Goal: Task Accomplishment & Management: Manage account settings

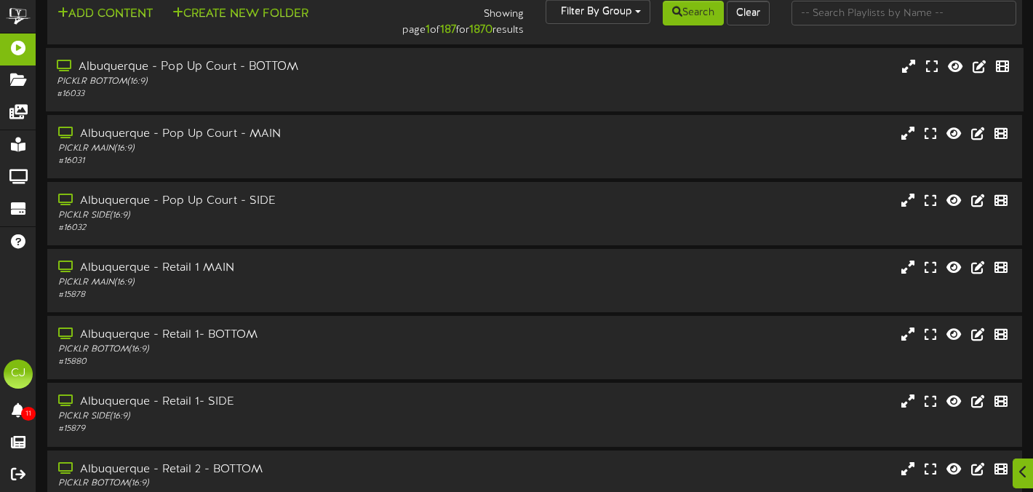
scroll to position [18, 0]
click at [846, 17] on input "text" at bounding box center [904, 12] width 225 height 25
type input "newtown"
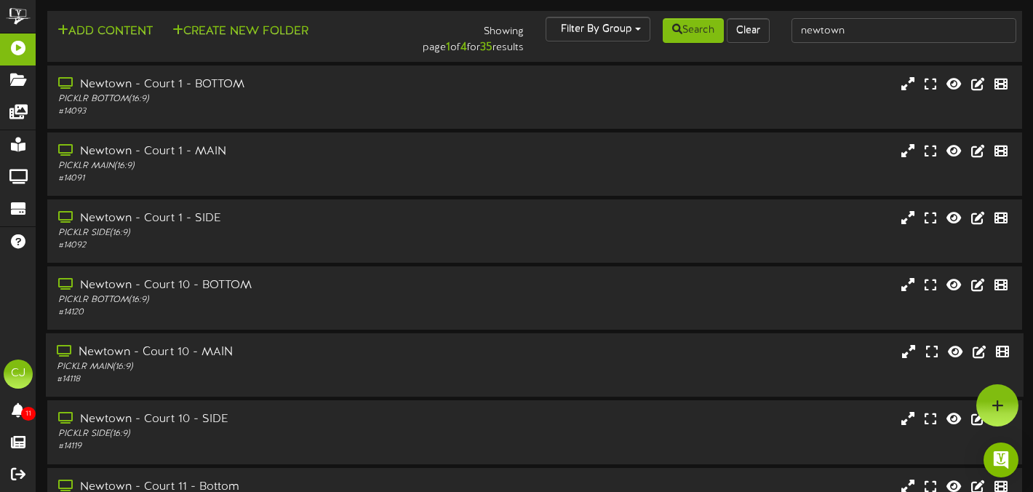
click at [322, 373] on div "# 14118" at bounding box center [250, 379] width 386 height 12
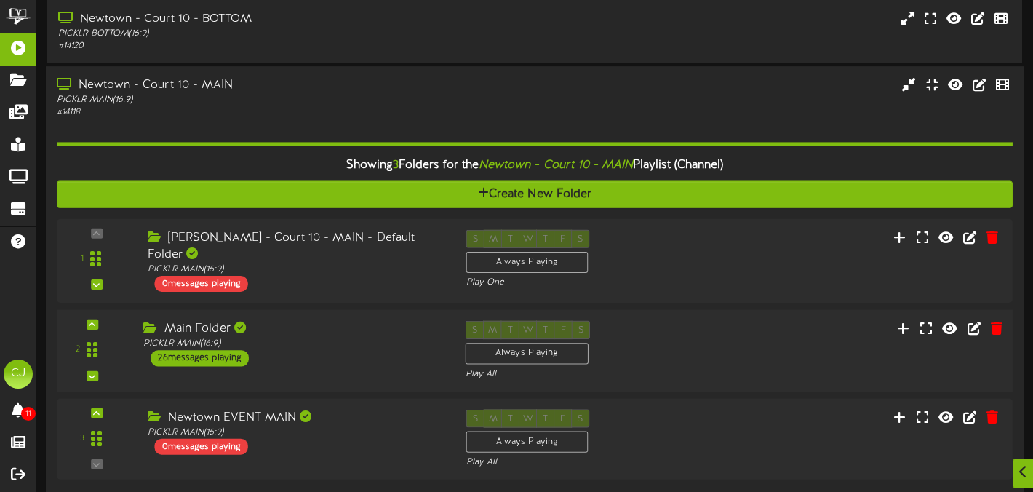
scroll to position [290, 0]
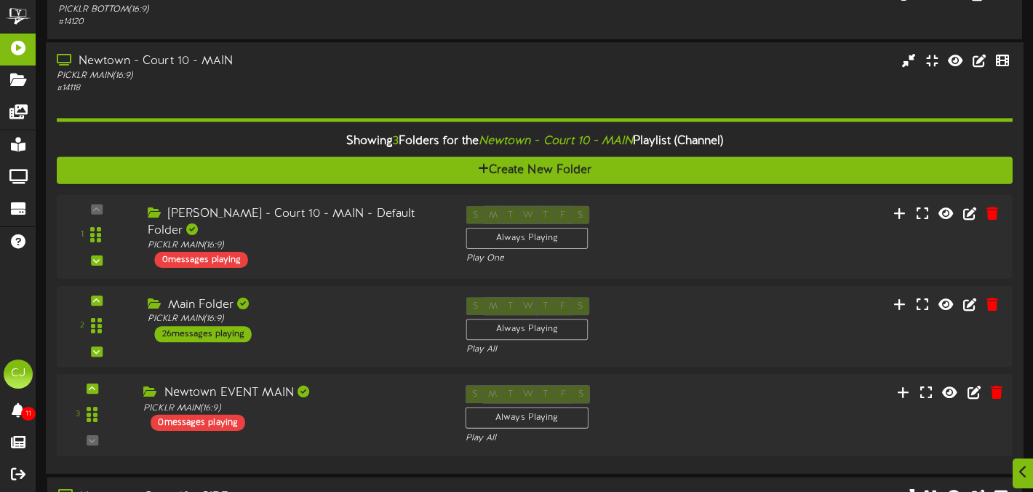
click at [308, 429] on div "3 ( 16:9" at bounding box center [535, 415] width 966 height 60
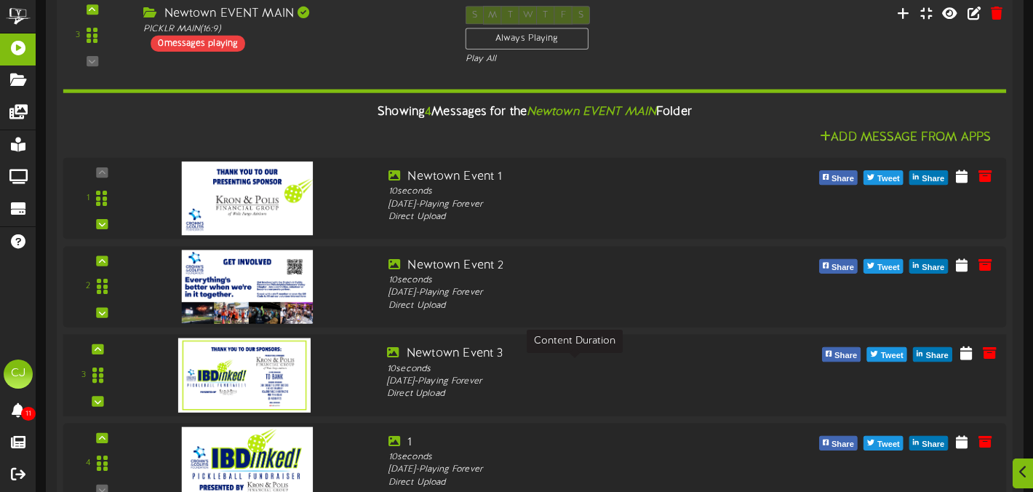
scroll to position [668, 0]
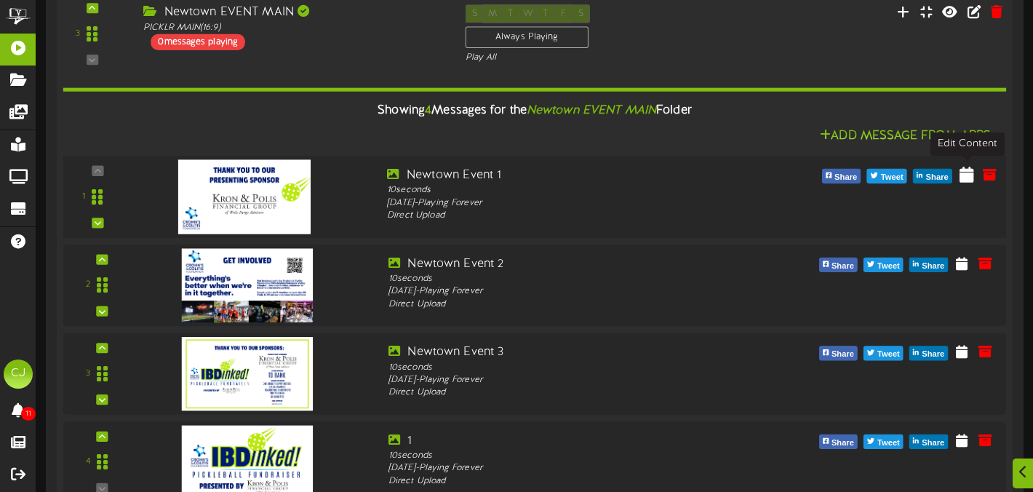
click at [967, 169] on icon at bounding box center [967, 174] width 15 height 16
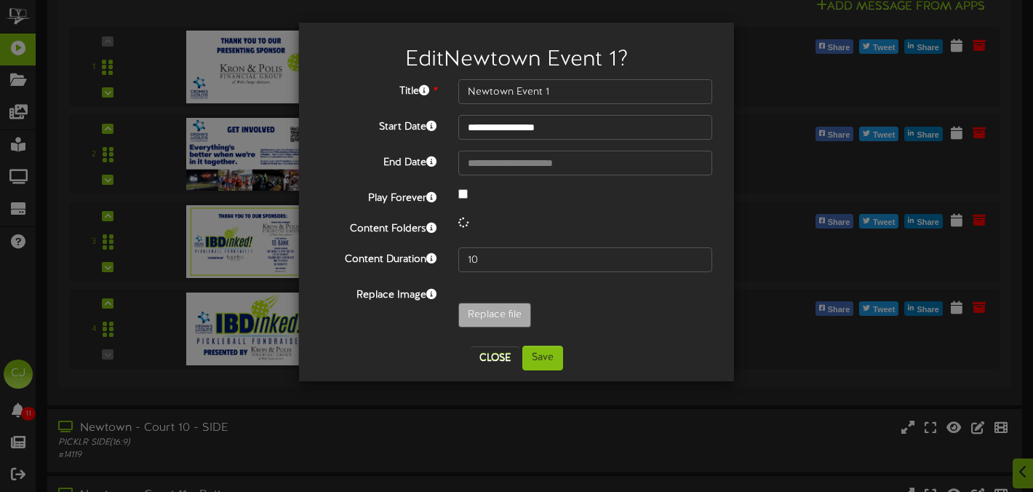
scroll to position [811, 0]
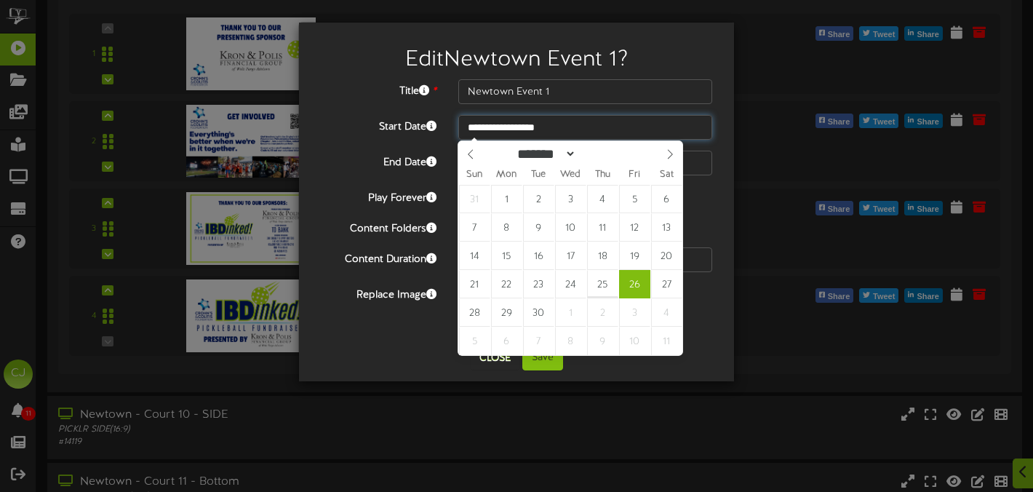
click at [551, 130] on input "**********" at bounding box center [586, 127] width 254 height 25
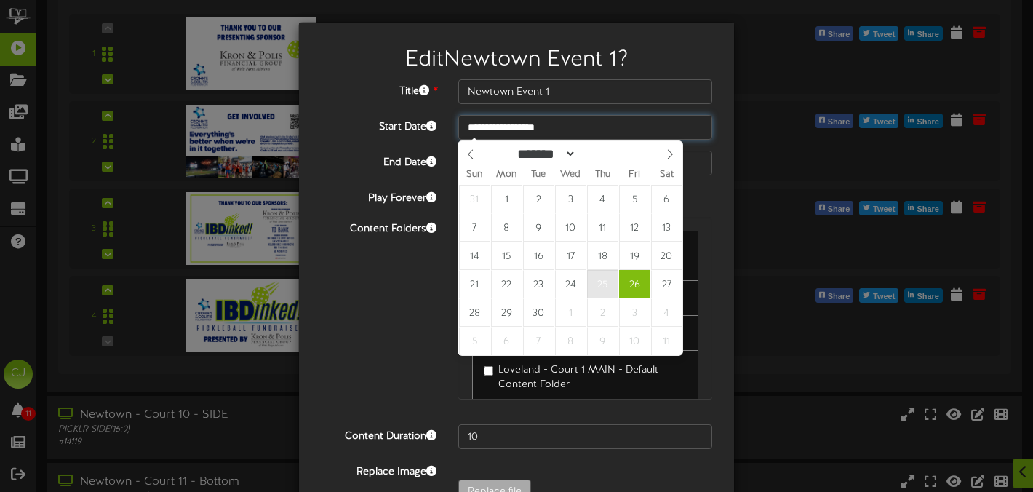
type input "**********"
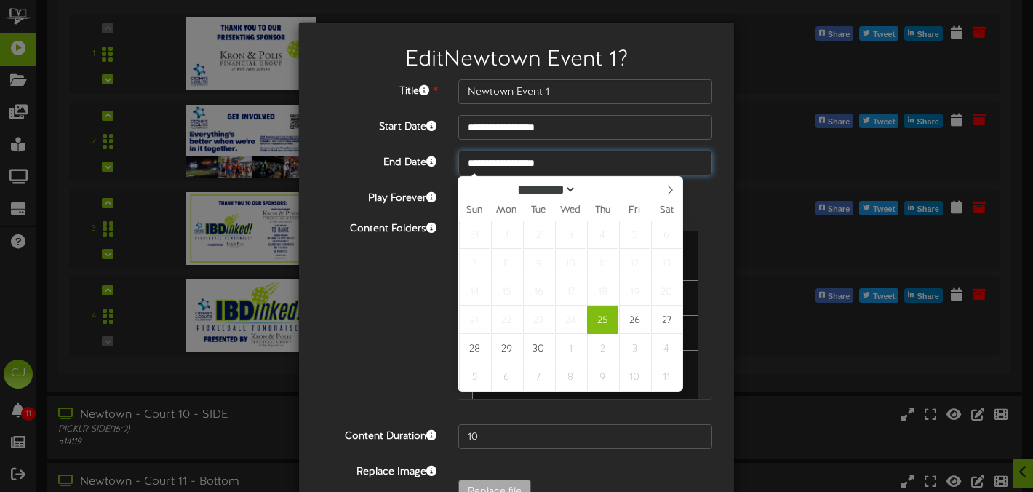
click at [498, 165] on input "**********" at bounding box center [586, 163] width 254 height 25
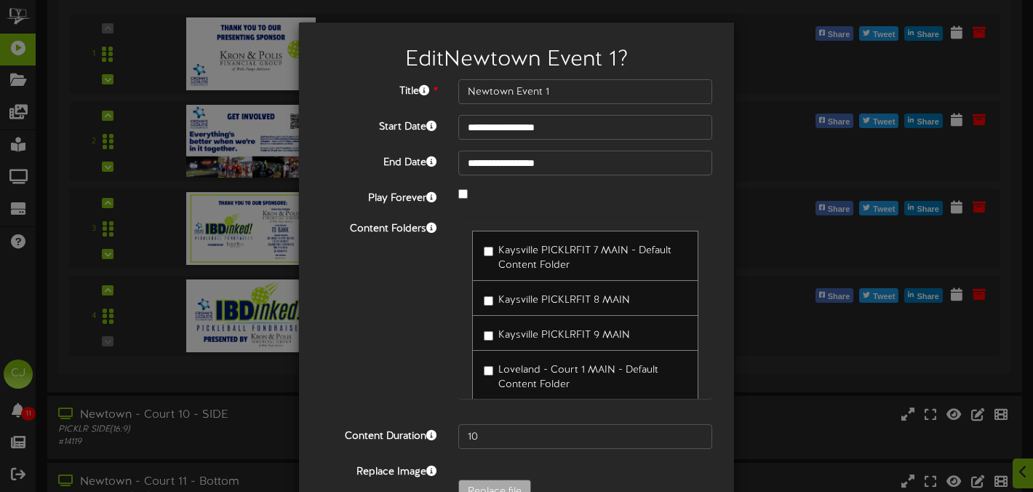
click at [378, 300] on div "Content Folders Kaysville PICKLRFIT 7 MAIN - Default Content Folder Kaysville P…" at bounding box center [516, 315] width 413 height 197
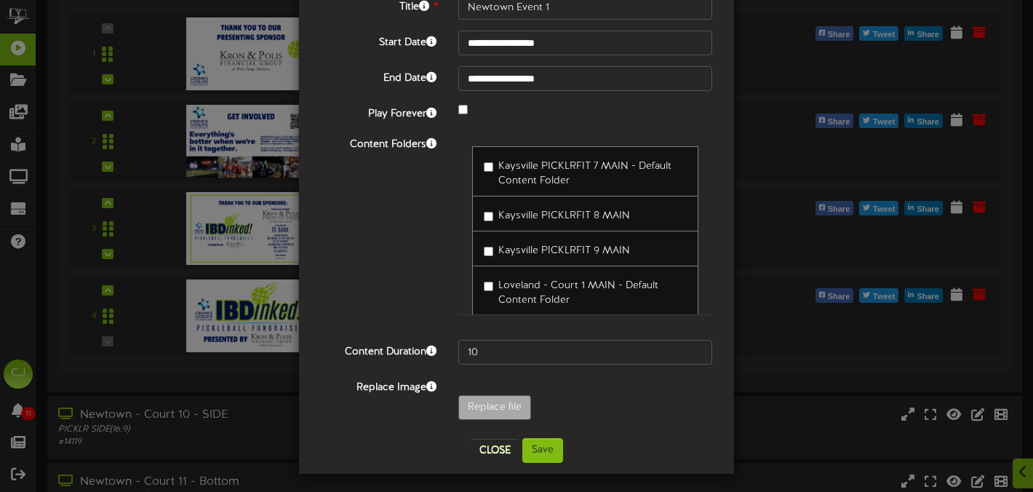
scroll to position [89, 0]
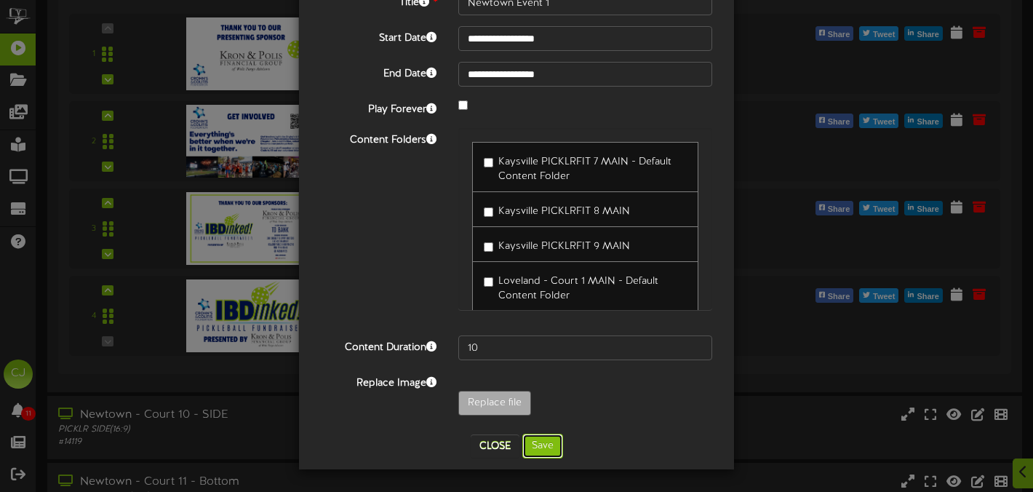
drag, startPoint x: 541, startPoint y: 439, endPoint x: 559, endPoint y: 386, distance: 55.5
click at [541, 438] on button "Save" at bounding box center [543, 446] width 41 height 25
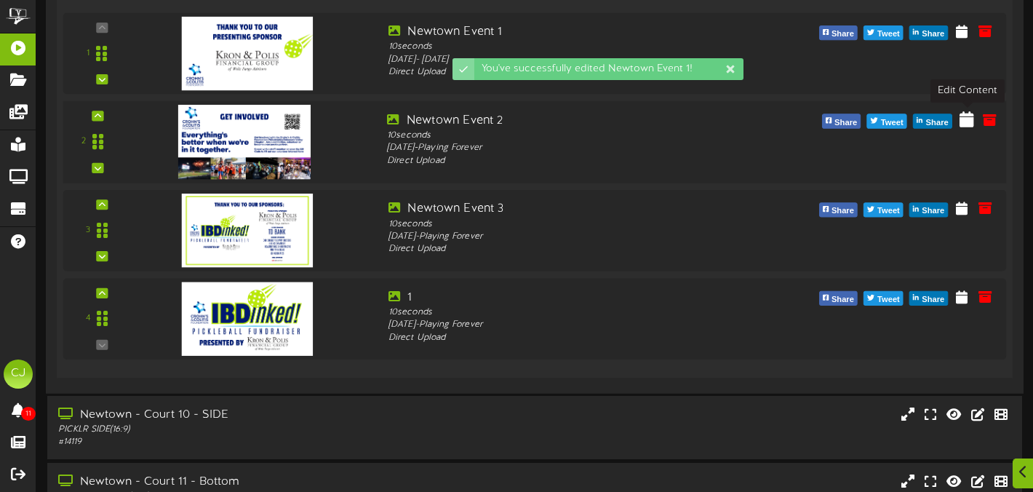
click at [966, 116] on icon at bounding box center [967, 119] width 15 height 16
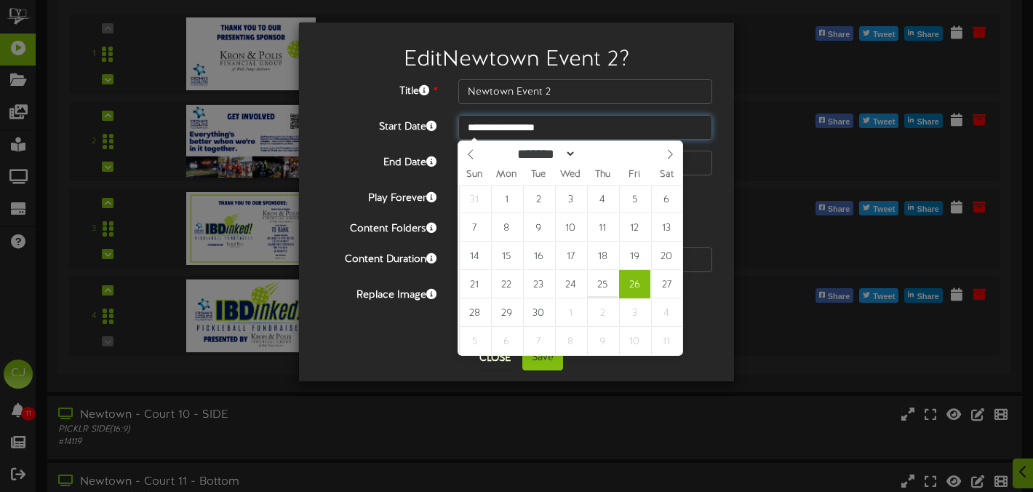
click at [539, 130] on input "**********" at bounding box center [586, 127] width 254 height 25
type input "**********"
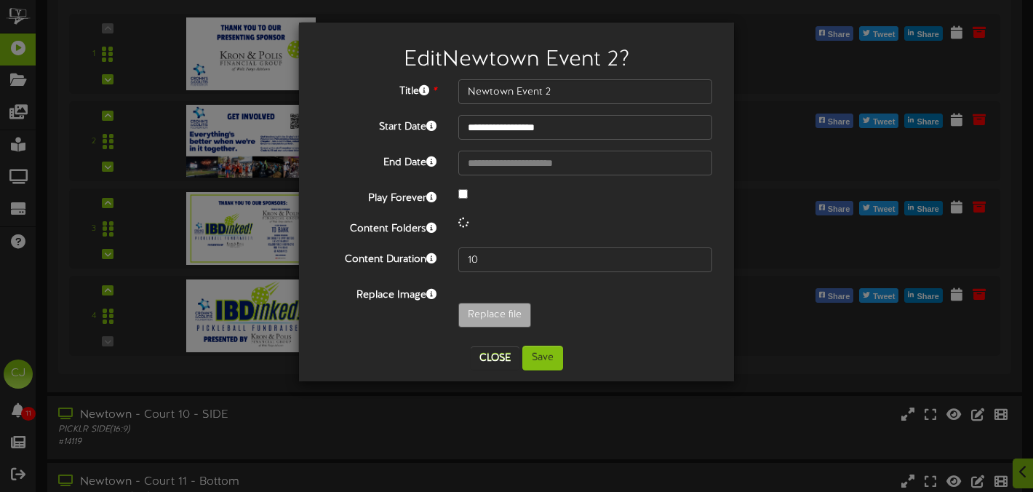
click at [464, 198] on div at bounding box center [586, 194] width 276 height 17
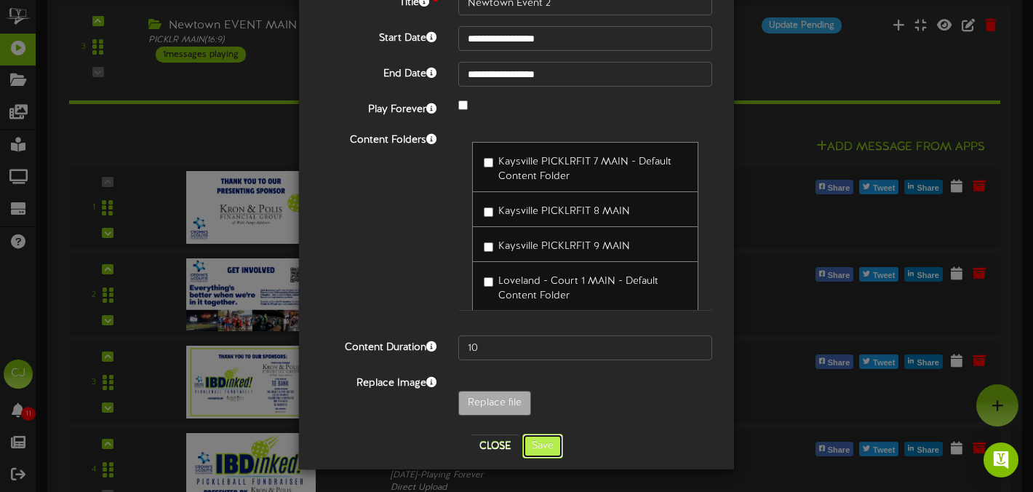
click at [547, 448] on button "Save" at bounding box center [543, 446] width 41 height 25
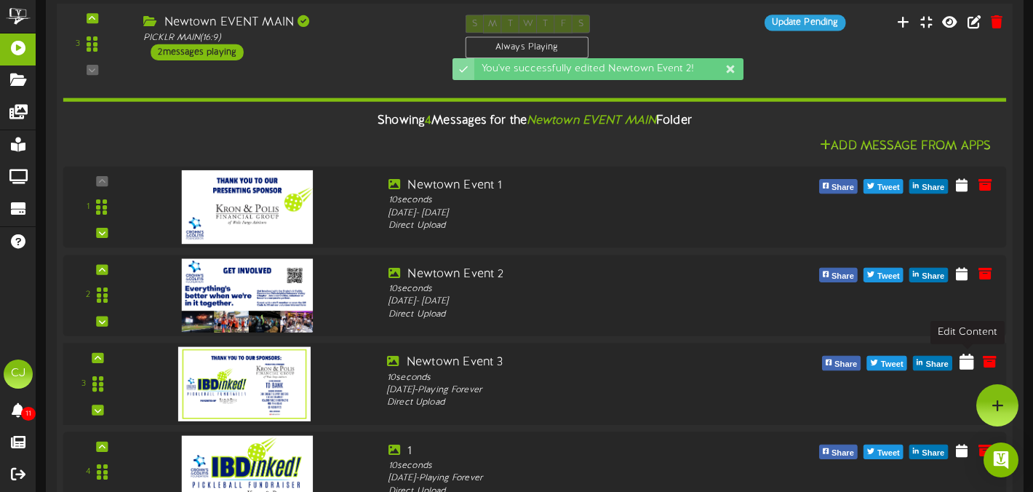
click at [964, 360] on icon at bounding box center [967, 362] width 15 height 16
select select "*"
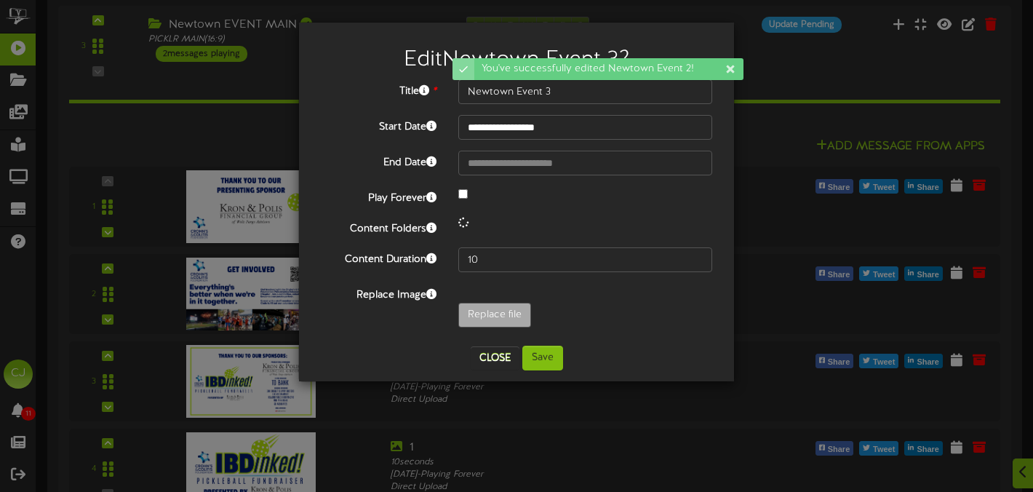
scroll to position [673, 0]
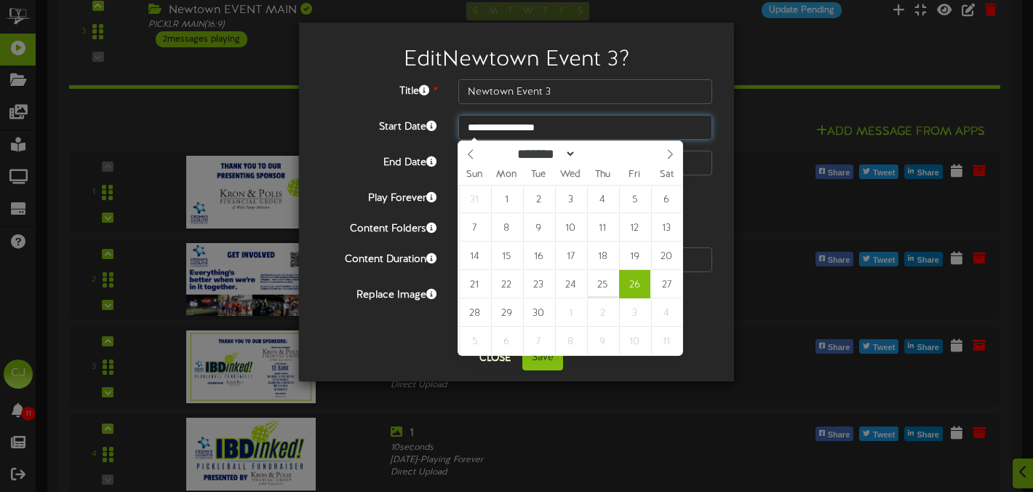
click at [549, 129] on input "**********" at bounding box center [586, 127] width 254 height 25
type input "**********"
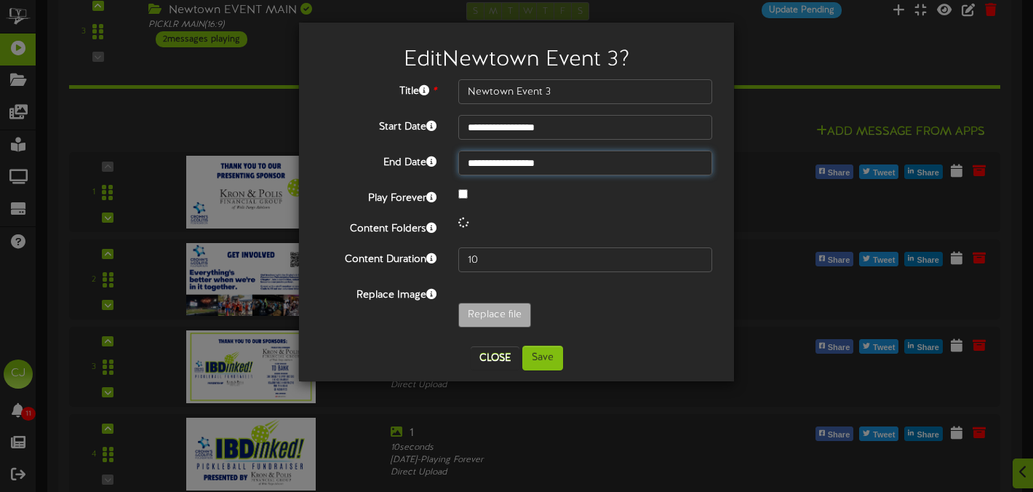
click at [534, 159] on input "**********" at bounding box center [586, 163] width 254 height 25
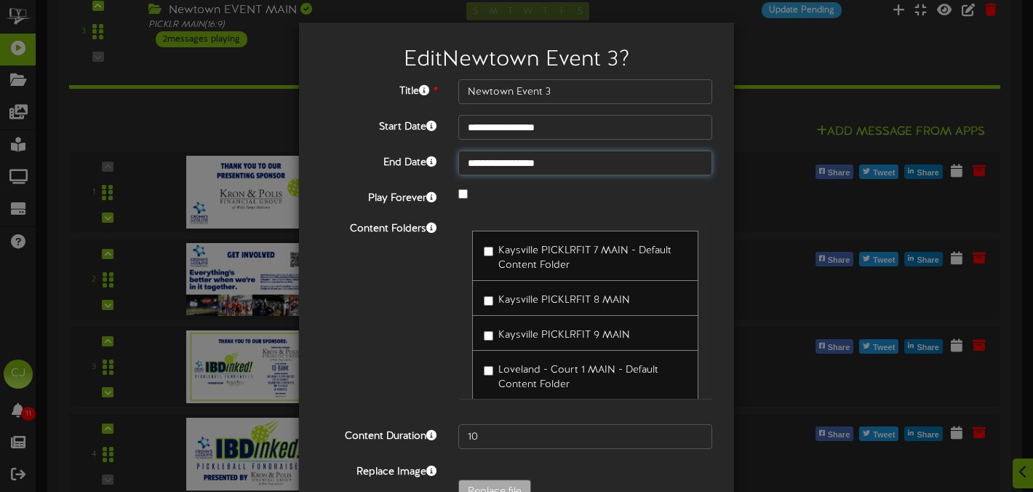
drag, startPoint x: 590, startPoint y: 326, endPoint x: 536, endPoint y: 322, distance: 53.3
click at [383, 312] on div "Content Folders Kaysville PICKLRFIT 7 MAIN - Default Content Folder Kaysville P…" at bounding box center [516, 315] width 413 height 197
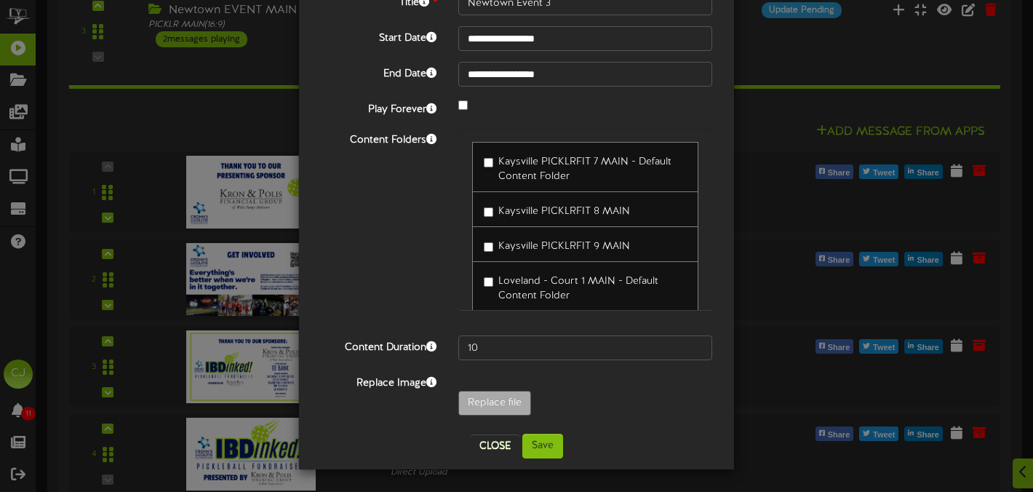
scroll to position [53, 0]
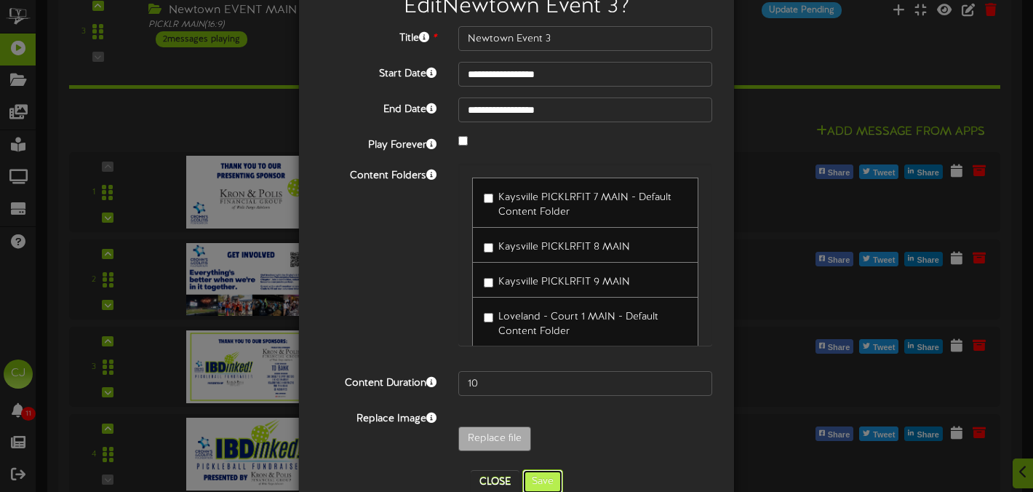
click at [541, 486] on button "Save" at bounding box center [543, 481] width 41 height 25
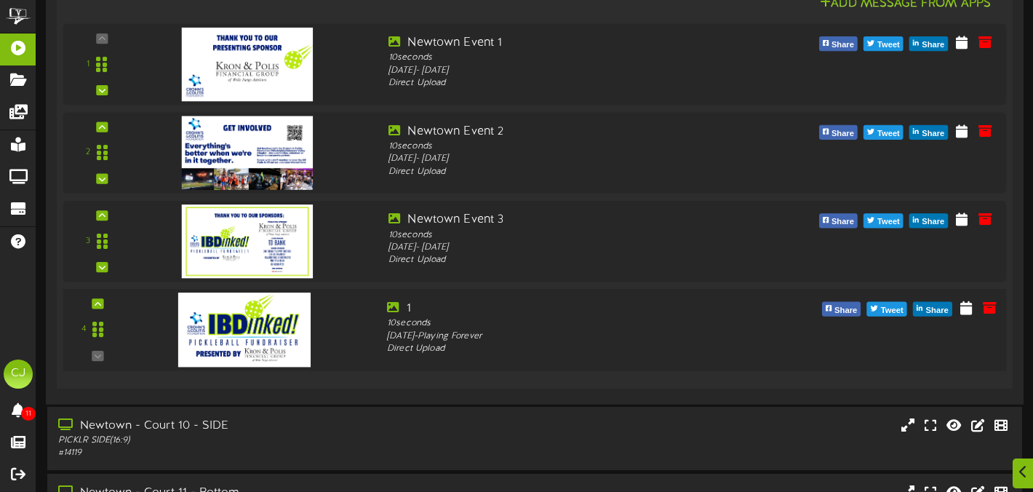
scroll to position [809, 0]
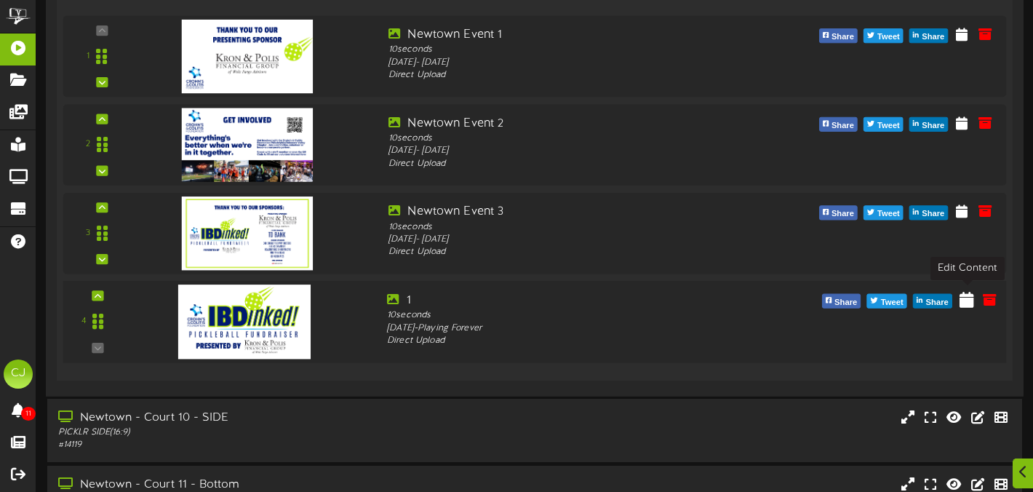
click at [964, 295] on icon at bounding box center [967, 299] width 15 height 16
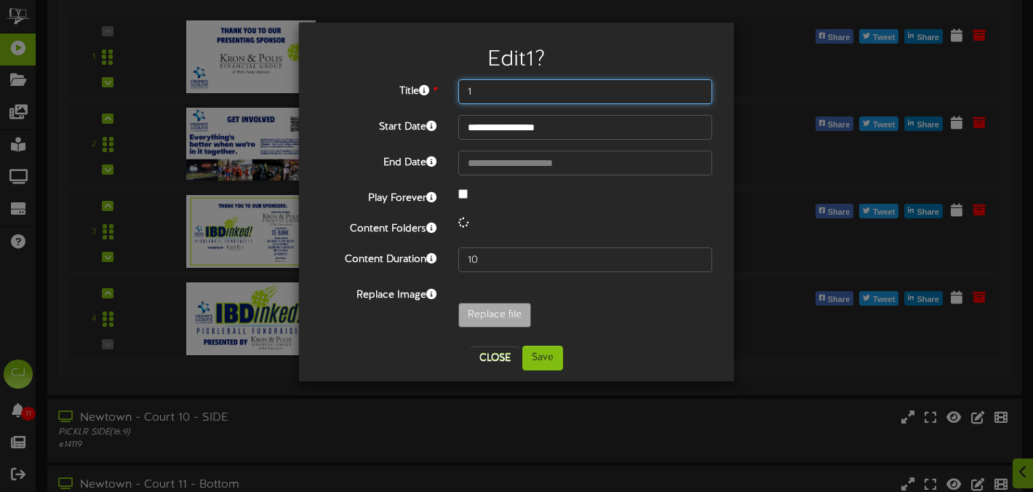
click at [493, 90] on input "1" at bounding box center [586, 91] width 254 height 25
click at [547, 126] on input "**********" at bounding box center [586, 127] width 254 height 25
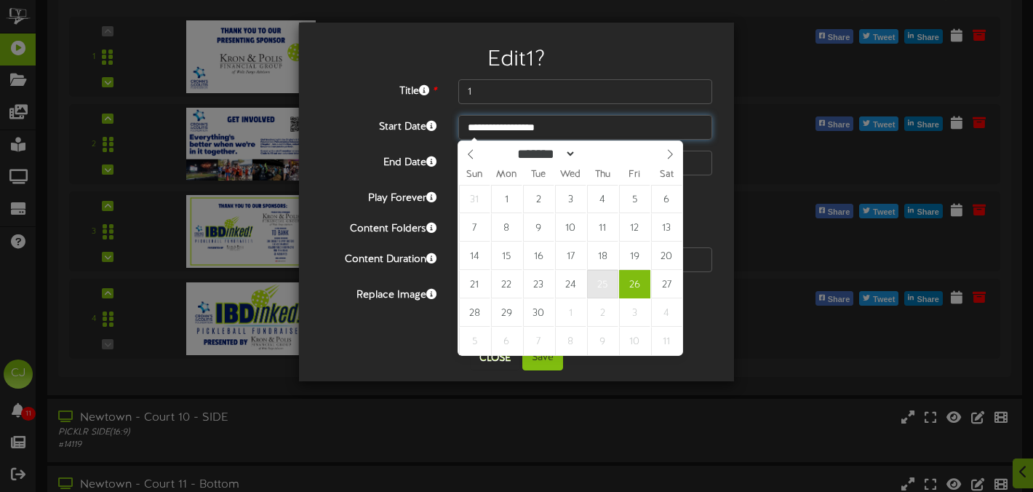
type input "**********"
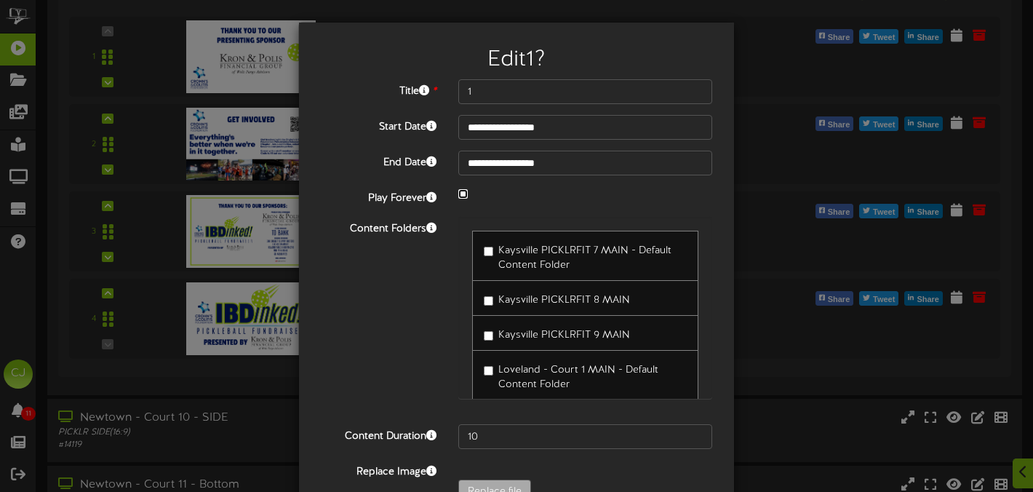
scroll to position [89, 0]
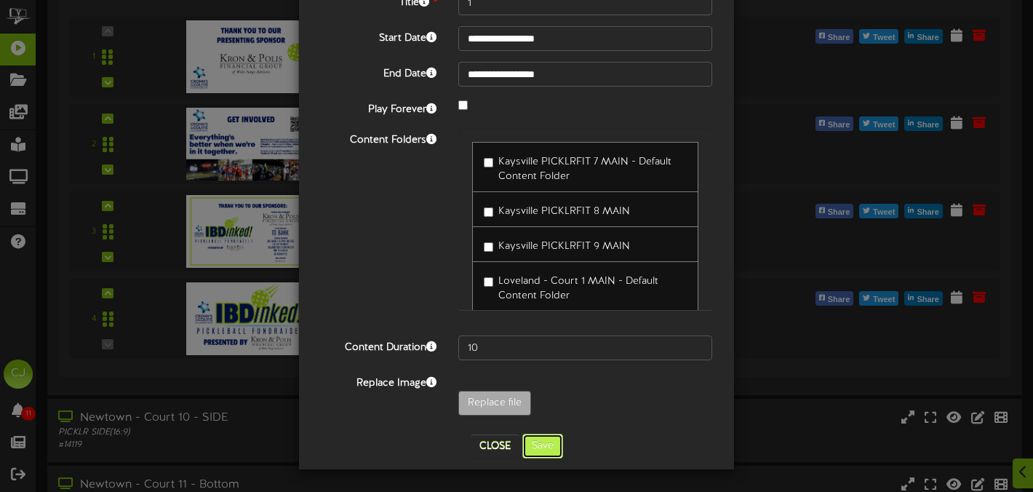
click at [532, 448] on button "Save" at bounding box center [543, 446] width 41 height 25
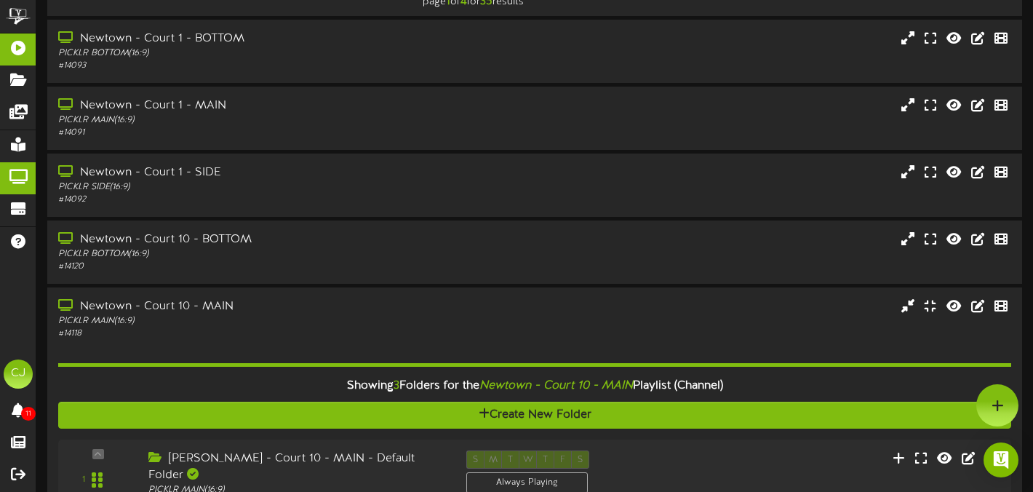
scroll to position [0, 0]
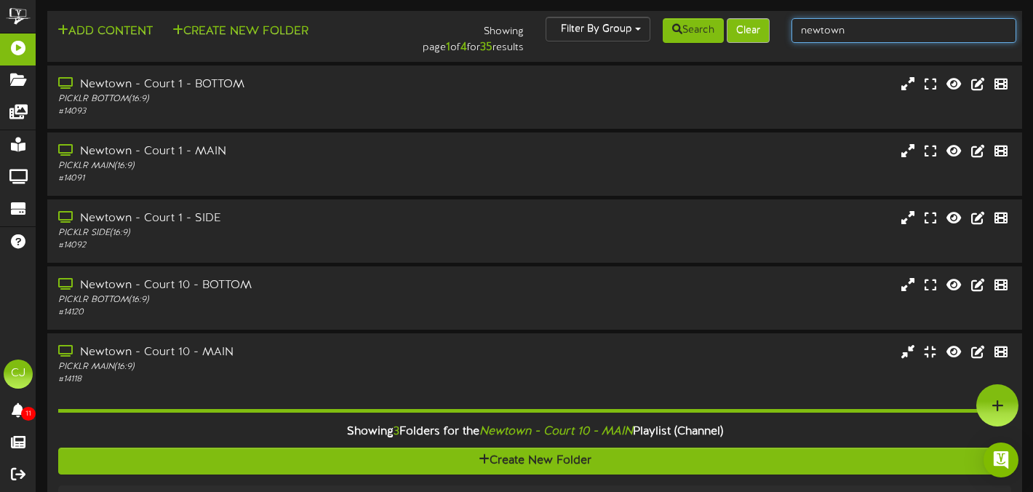
drag, startPoint x: 855, startPoint y: 33, endPoint x: 742, endPoint y: 30, distance: 112.8
click at [742, 30] on div "Add Content Create New Folder Showing page 1 of 4 for 35 results Filter By Grou…" at bounding box center [534, 36] width 985 height 39
type input "p"
type input "orlando"
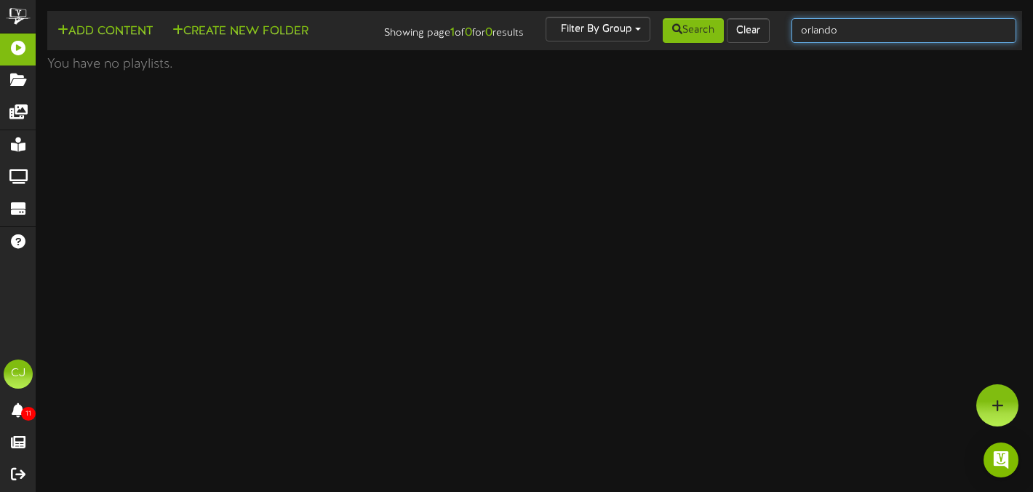
drag, startPoint x: 877, startPoint y: 39, endPoint x: 832, endPoint y: 35, distance: 45.3
click at [876, 39] on input "orlando" at bounding box center [904, 30] width 225 height 25
drag, startPoint x: 841, startPoint y: 28, endPoint x: 737, endPoint y: 28, distance: 103.3
click at [737, 28] on div "Add Content Create New Folder Showing page 1 of 0 for 0 results Filter By Group…" at bounding box center [534, 31] width 985 height 28
type input "o"
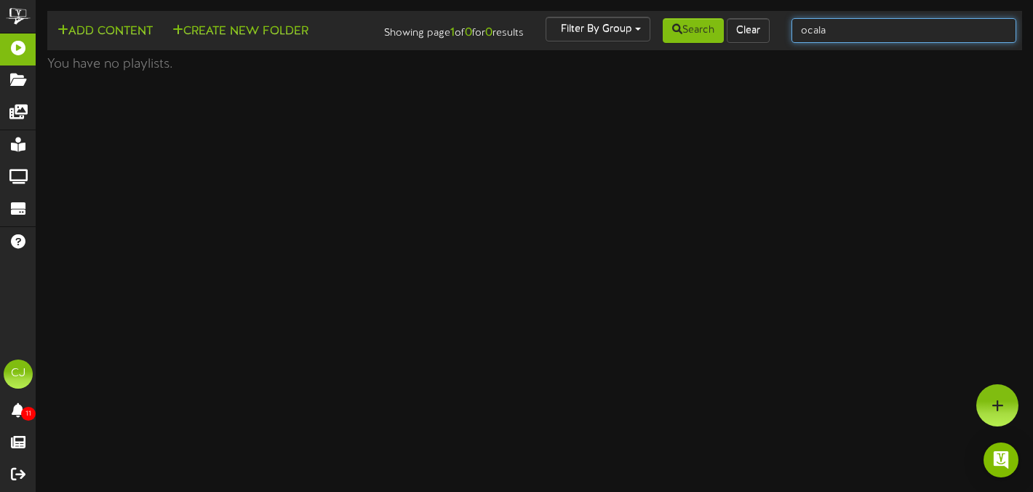
type input "ocala"
click at [833, 33] on input "ocala" at bounding box center [904, 30] width 225 height 25
drag, startPoint x: 771, startPoint y: 24, endPoint x: 759, endPoint y: 23, distance: 12.4
click at [759, 23] on div "Add Content Create New Folder Showing page 1 of 0 for 0 results Filter By Group…" at bounding box center [534, 31] width 985 height 28
type input "orlando north"
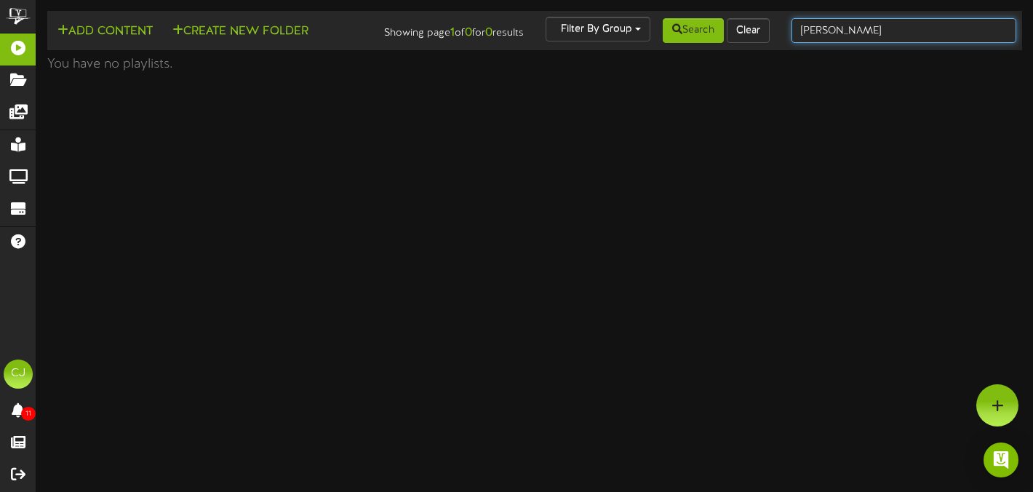
click at [921, 32] on input "orlando north" at bounding box center [904, 30] width 225 height 25
drag, startPoint x: 901, startPoint y: 31, endPoint x: 726, endPoint y: 16, distance: 175.3
click at [726, 17] on div "Add Content Create New Folder Showing page 1 of 0 for 0 results Filter By Group…" at bounding box center [534, 31] width 985 height 28
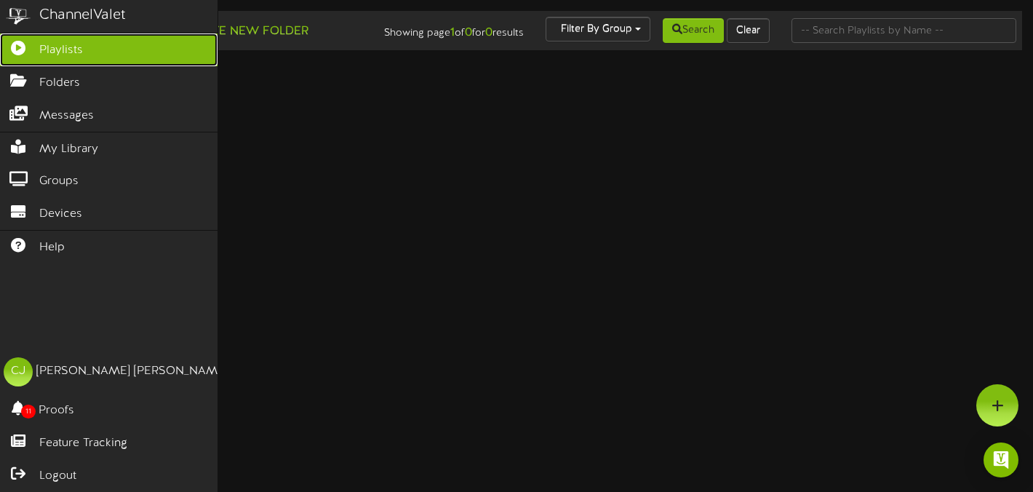
click at [24, 49] on icon at bounding box center [18, 46] width 36 height 11
click at [60, 46] on span "Playlists" at bounding box center [61, 50] width 44 height 17
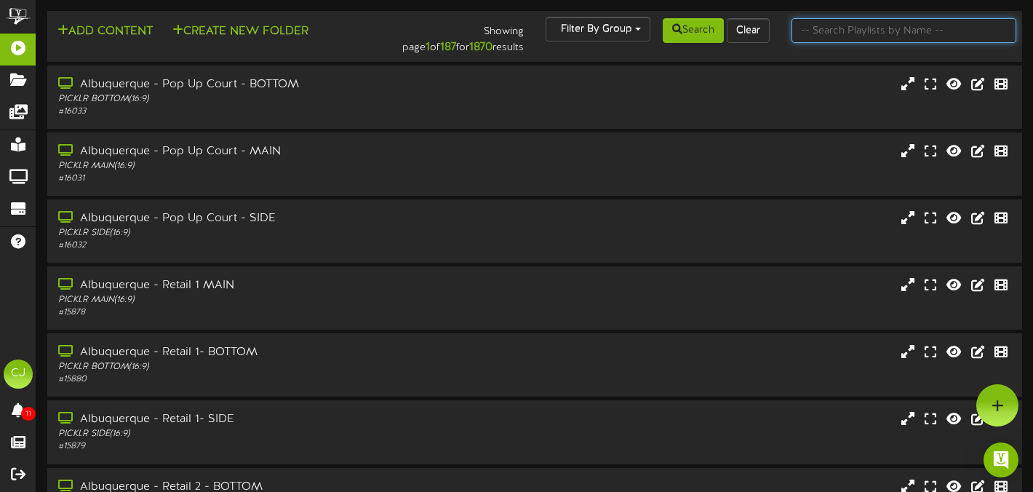
click at [869, 35] on input "text" at bounding box center [904, 30] width 225 height 25
type input "orlando"
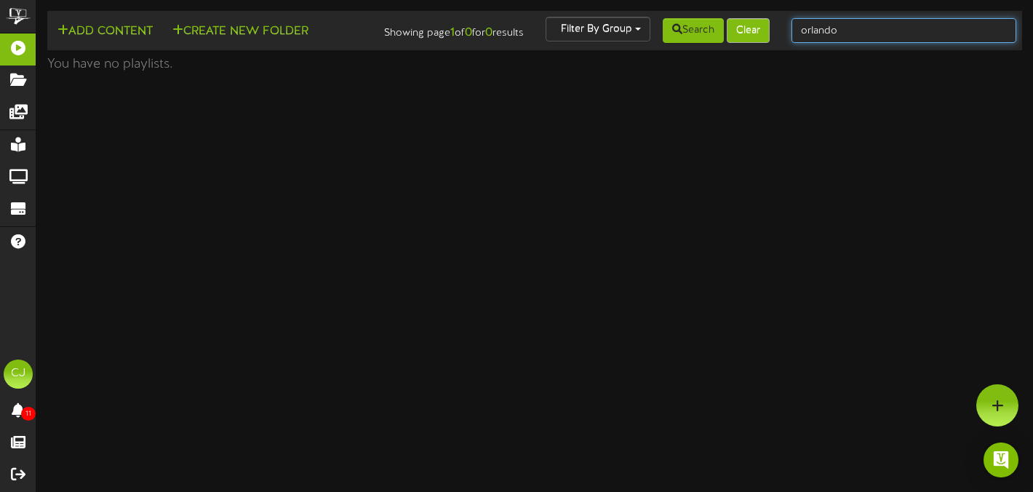
drag, startPoint x: 876, startPoint y: 29, endPoint x: 759, endPoint y: 31, distance: 116.5
click at [759, 31] on div "Add Content Create New Folder Showing page 1 of 0 for 0 results Filter By Group…" at bounding box center [534, 31] width 985 height 28
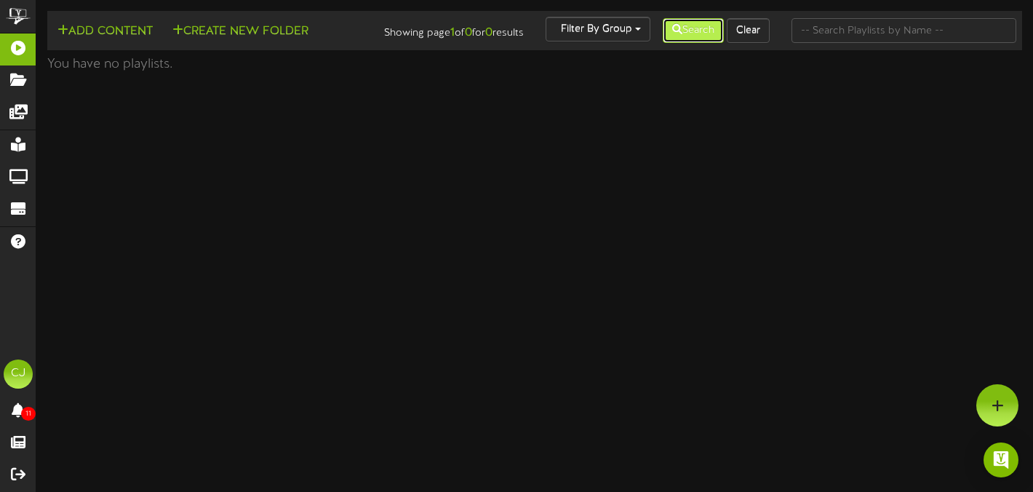
click at [689, 31] on button "Search" at bounding box center [693, 30] width 61 height 25
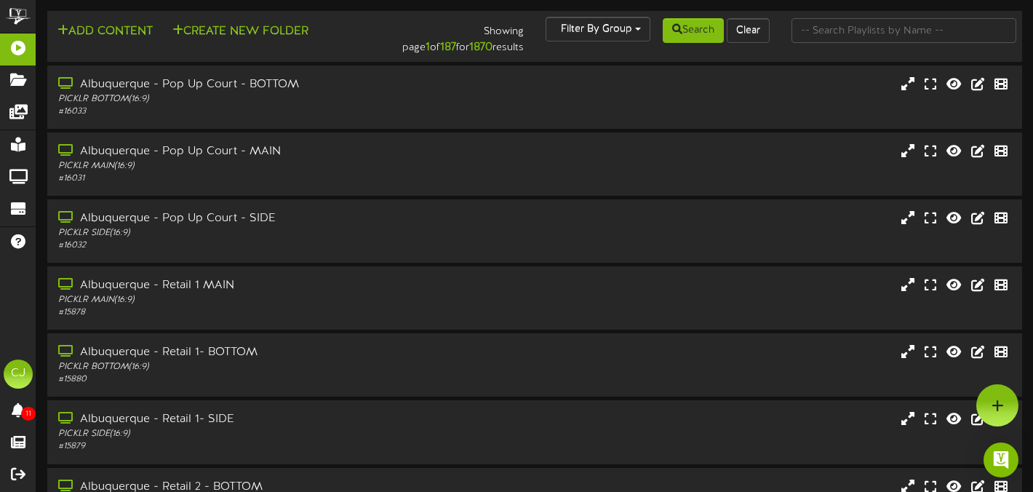
scroll to position [302, 0]
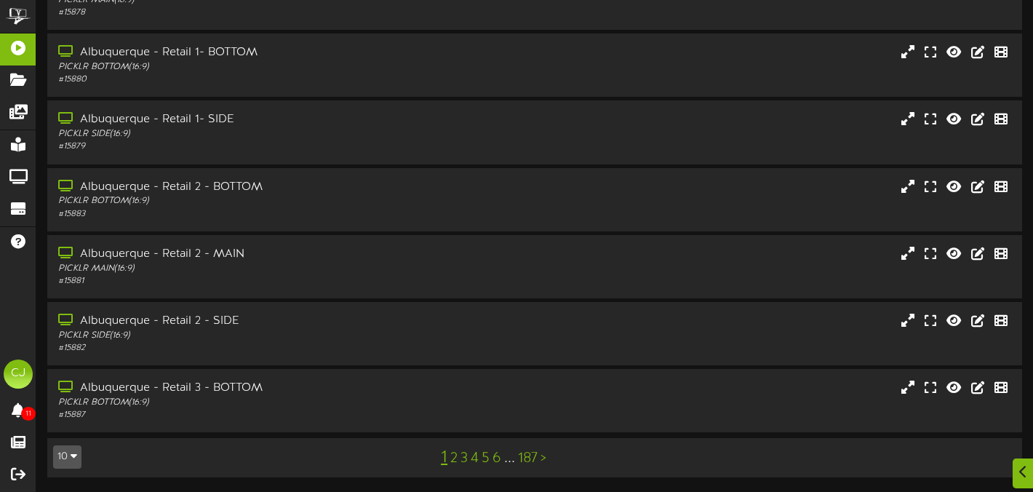
click at [499, 458] on link "6" at bounding box center [497, 459] width 9 height 16
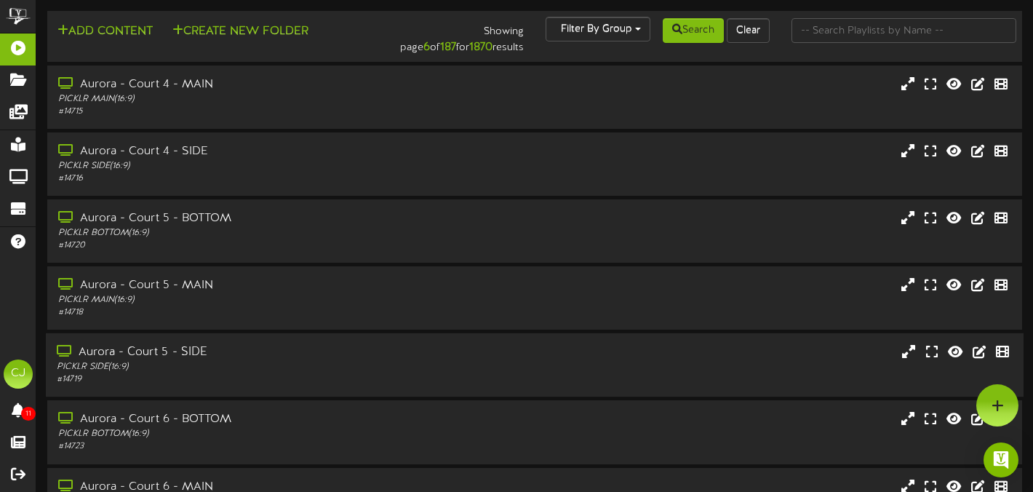
scroll to position [302, 0]
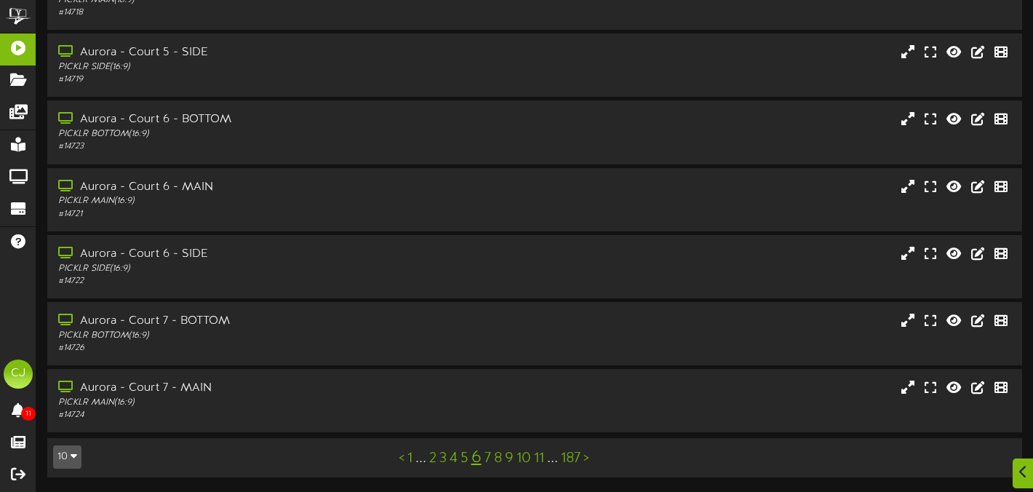
click at [542, 457] on link "11" at bounding box center [539, 459] width 10 height 16
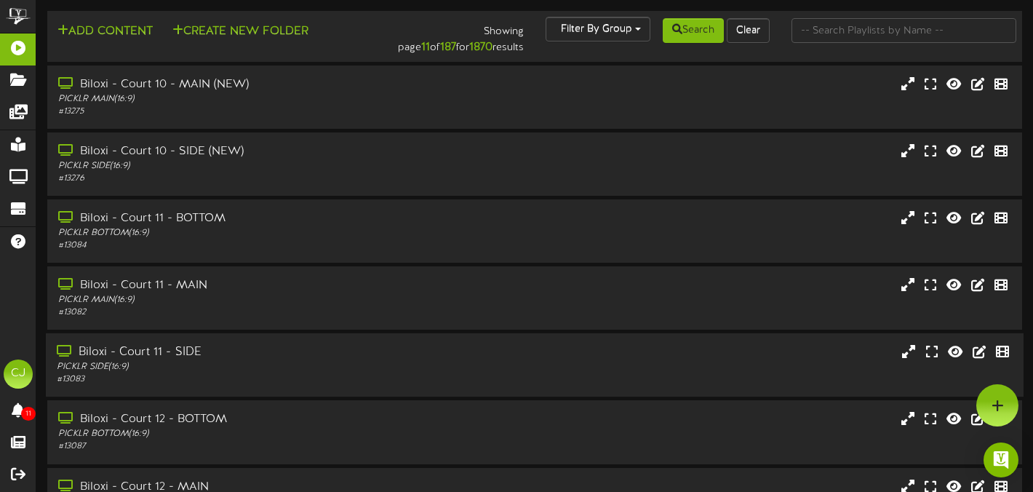
scroll to position [302, 0]
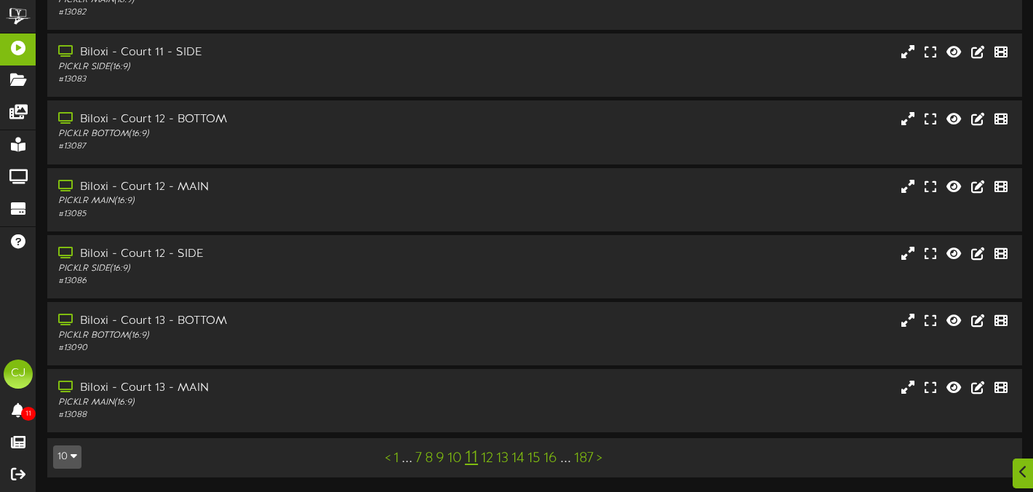
click at [552, 458] on link "16" at bounding box center [551, 459] width 14 height 16
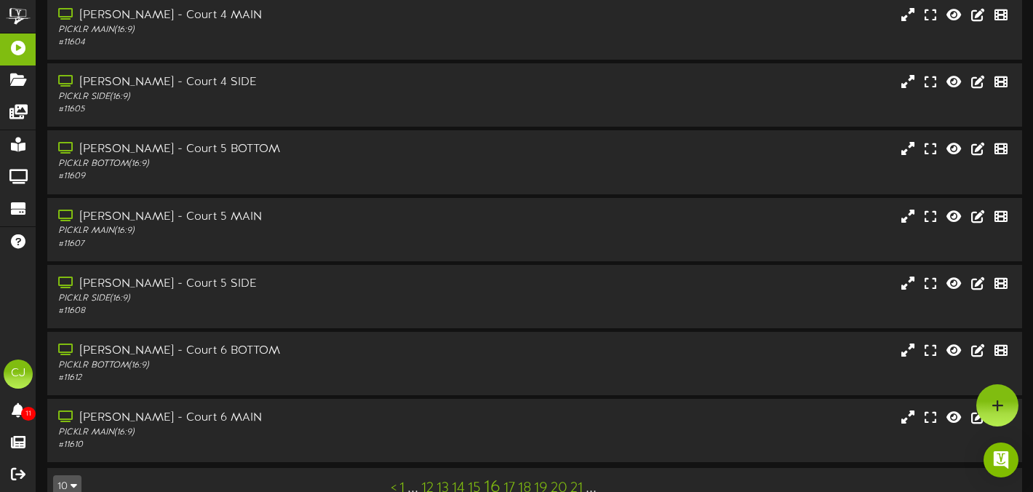
scroll to position [323, 0]
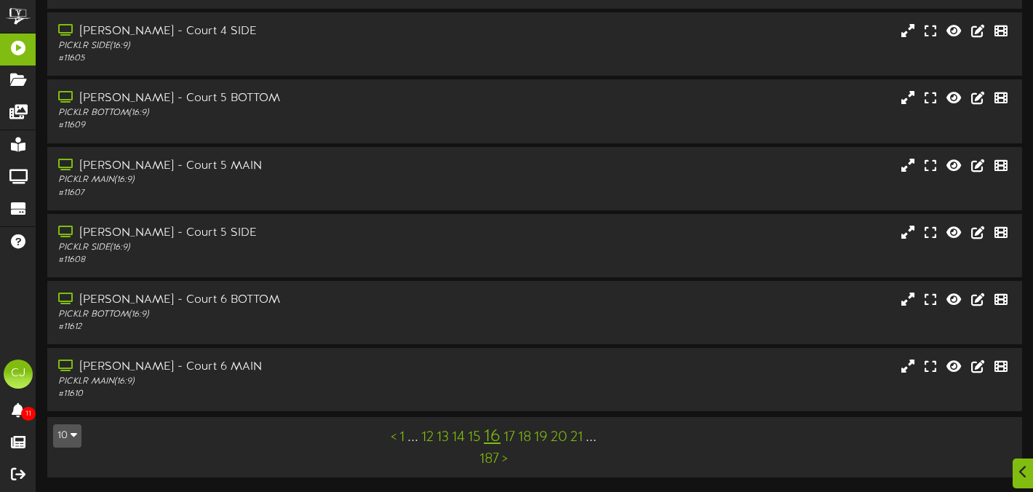
click at [491, 458] on link "187" at bounding box center [490, 459] width 20 height 16
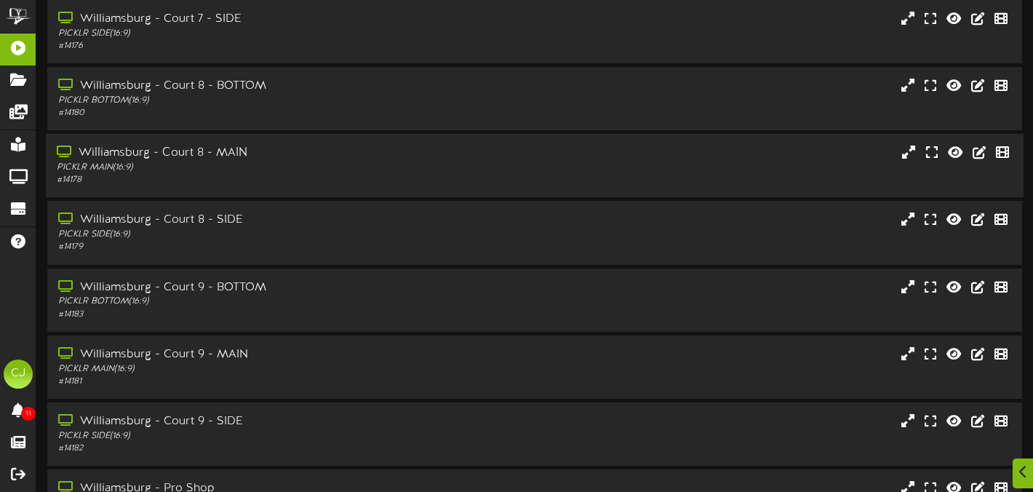
scroll to position [302, 0]
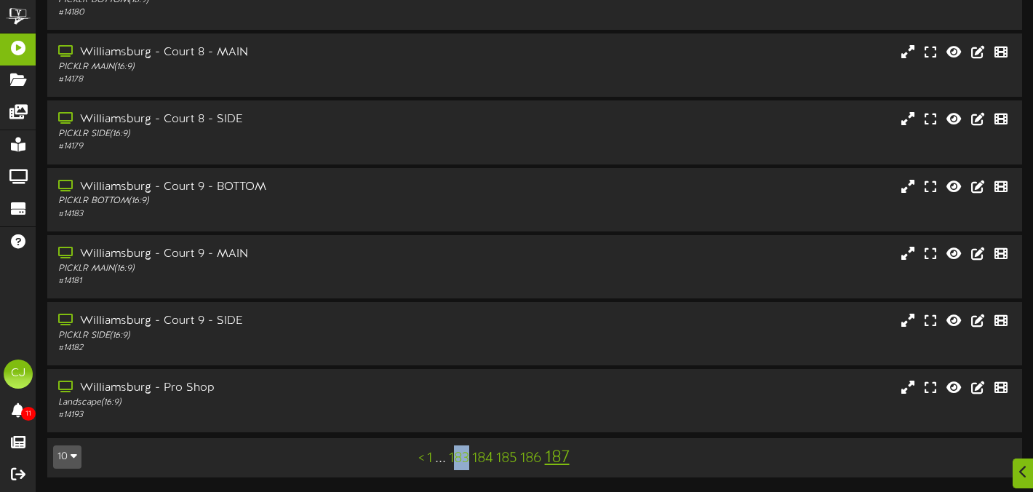
click at [458, 456] on link "183" at bounding box center [459, 459] width 20 height 16
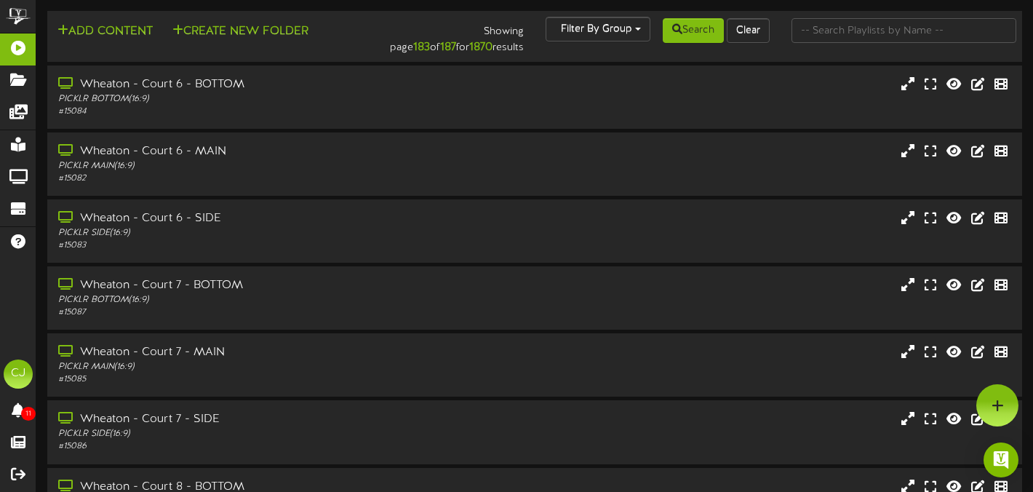
scroll to position [323, 0]
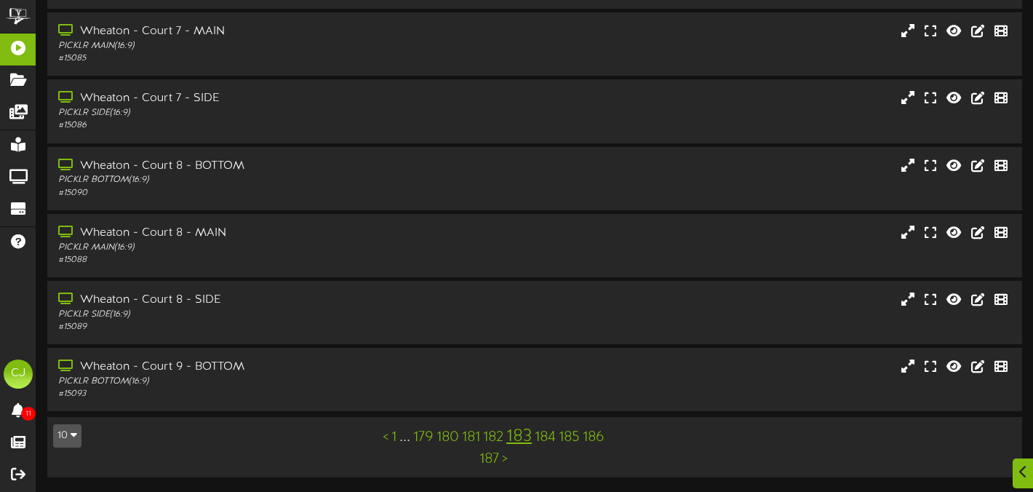
click at [418, 437] on link "179" at bounding box center [423, 437] width 20 height 16
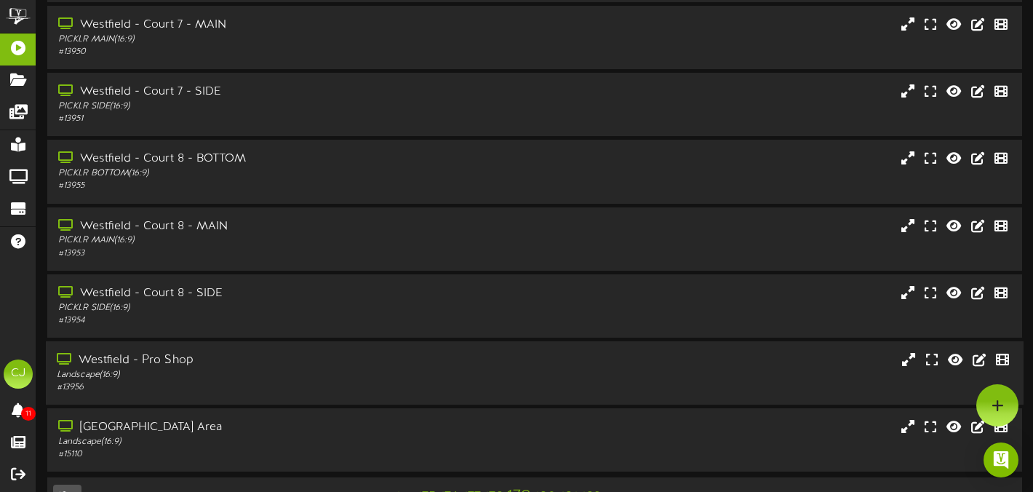
scroll to position [323, 0]
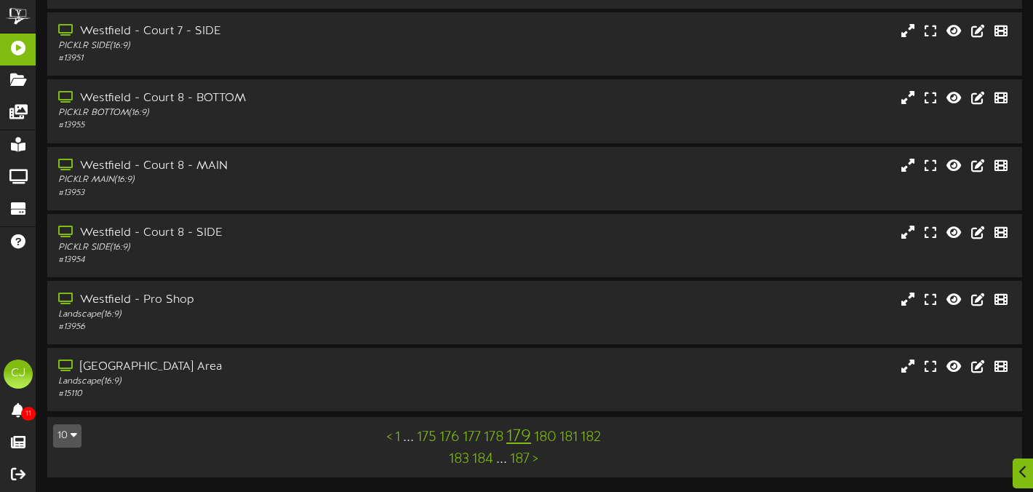
click at [431, 438] on link "175" at bounding box center [427, 437] width 20 height 16
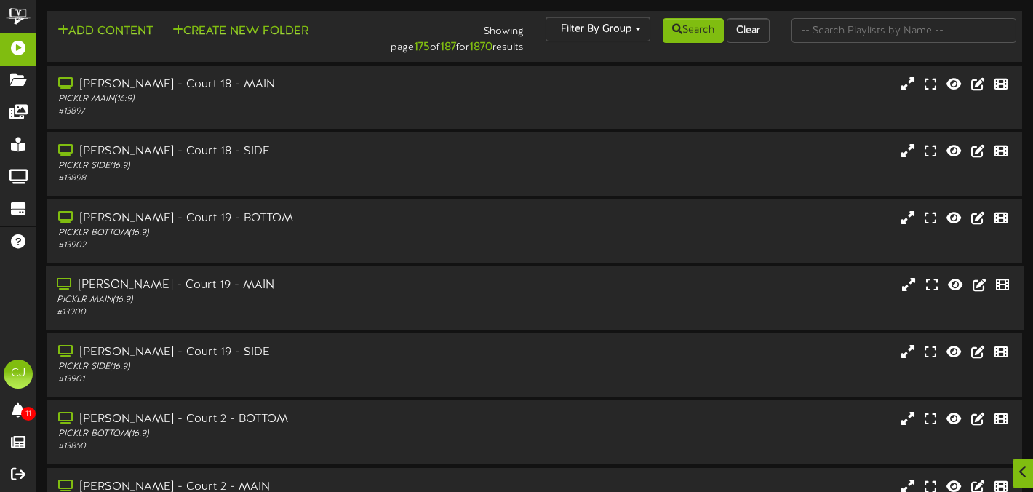
scroll to position [323, 0]
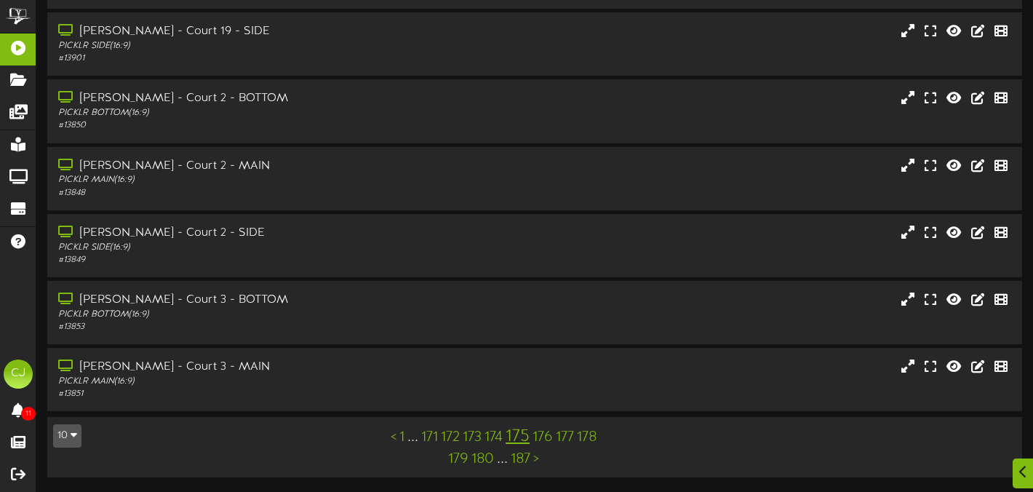
click at [433, 440] on link "171" at bounding box center [429, 437] width 17 height 16
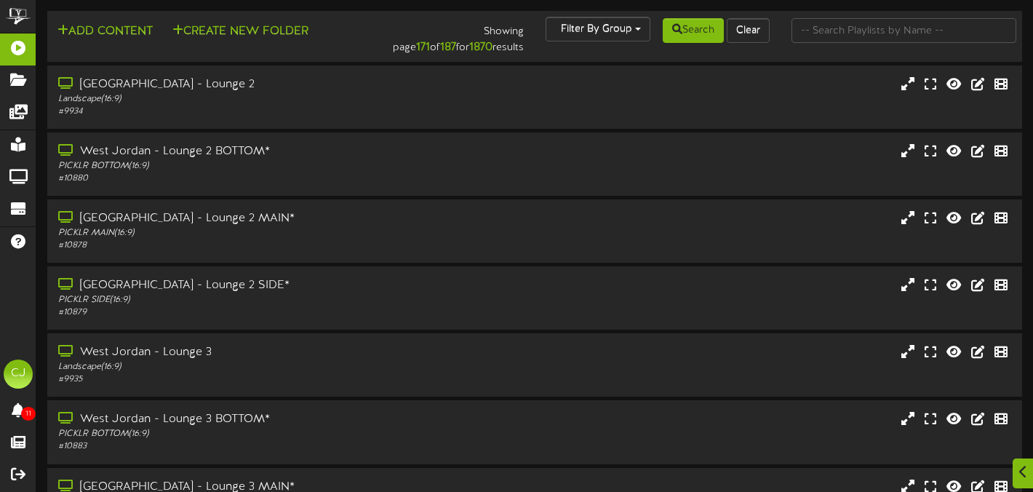
scroll to position [323, 0]
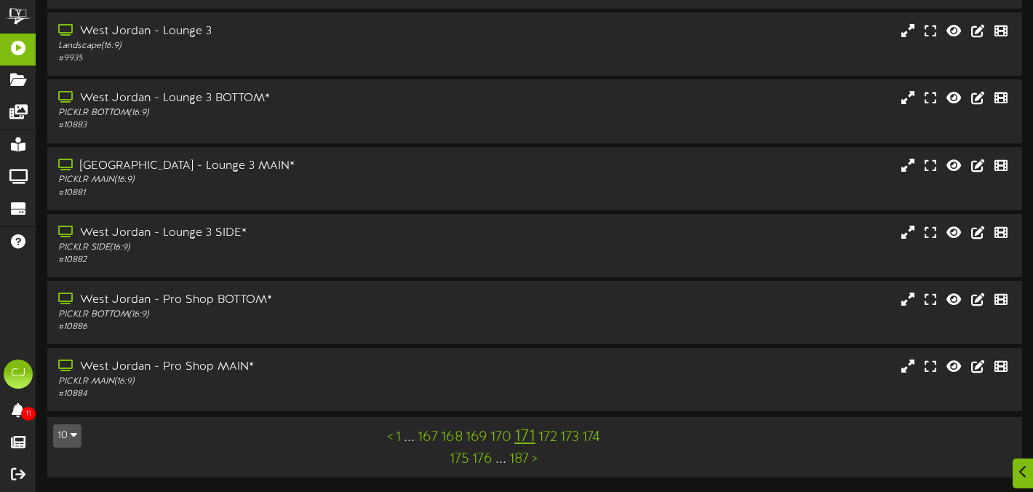
click at [426, 437] on link "167" at bounding box center [428, 437] width 20 height 16
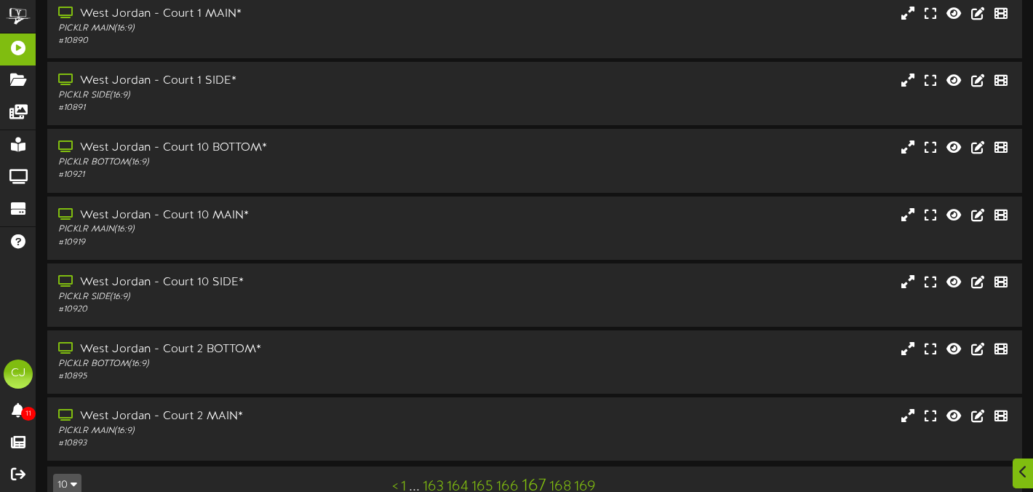
scroll to position [323, 0]
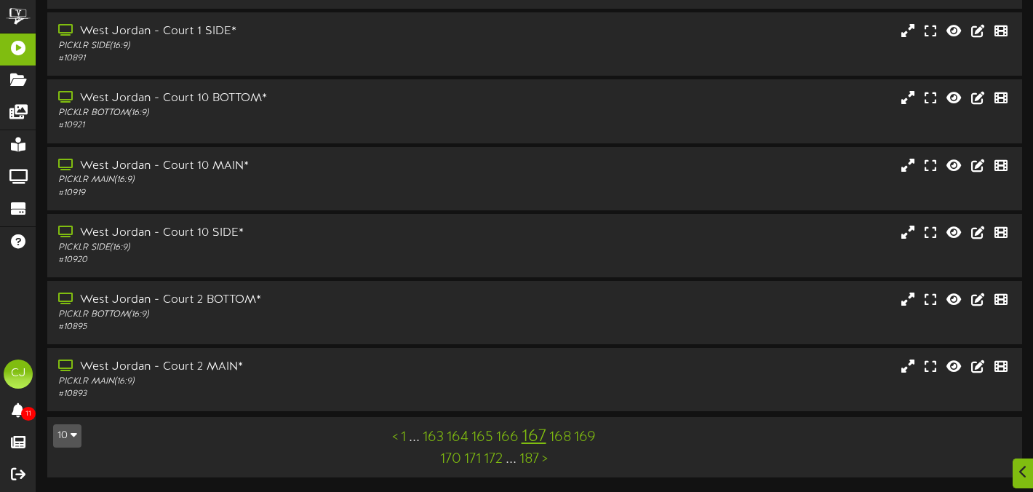
click at [430, 433] on link "163" at bounding box center [433, 437] width 21 height 16
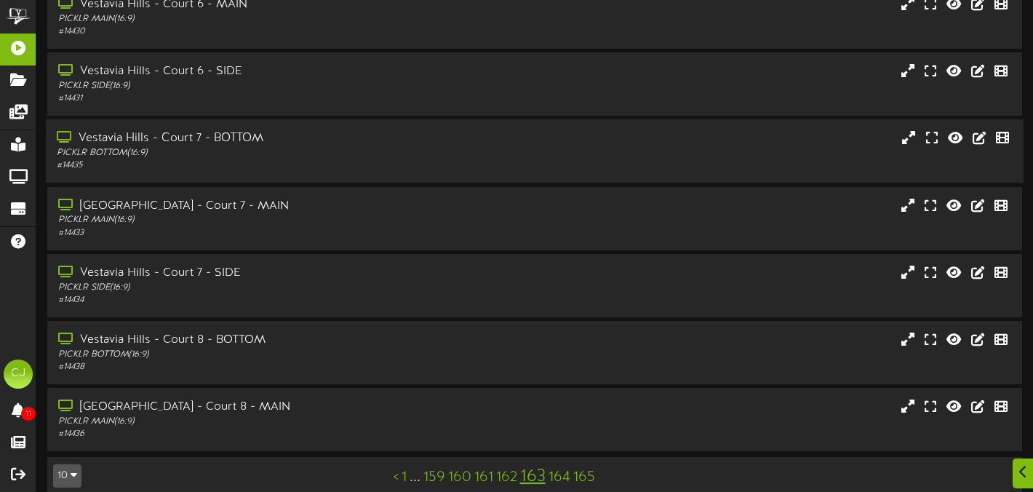
scroll to position [323, 0]
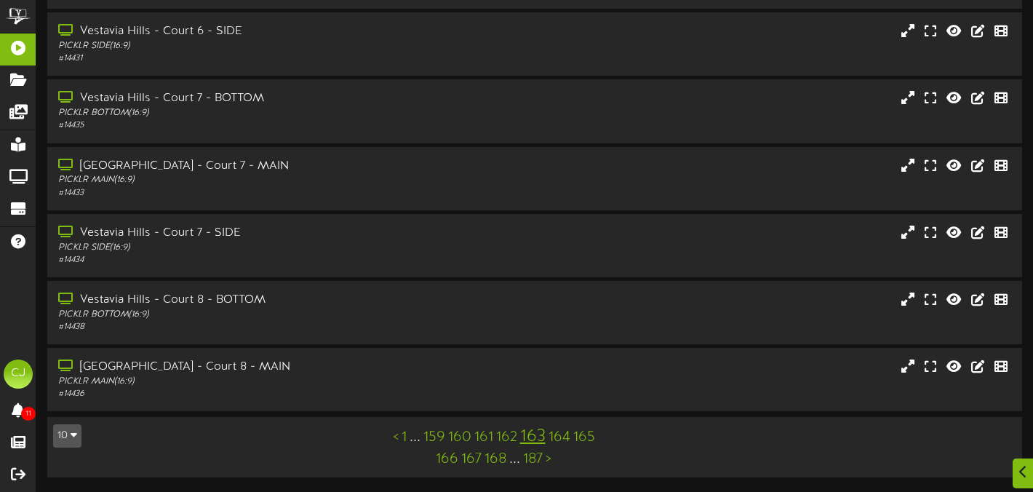
click at [435, 432] on link "159" at bounding box center [435, 437] width 22 height 16
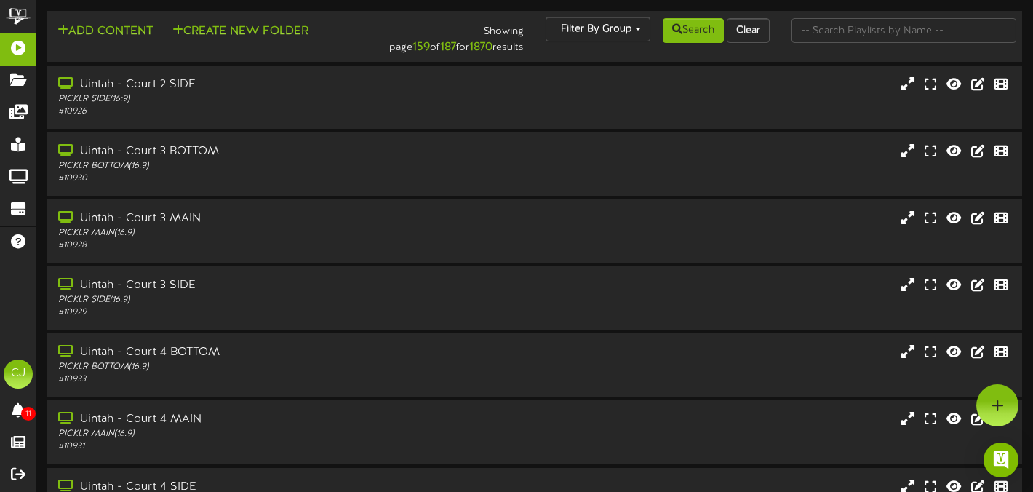
scroll to position [323, 0]
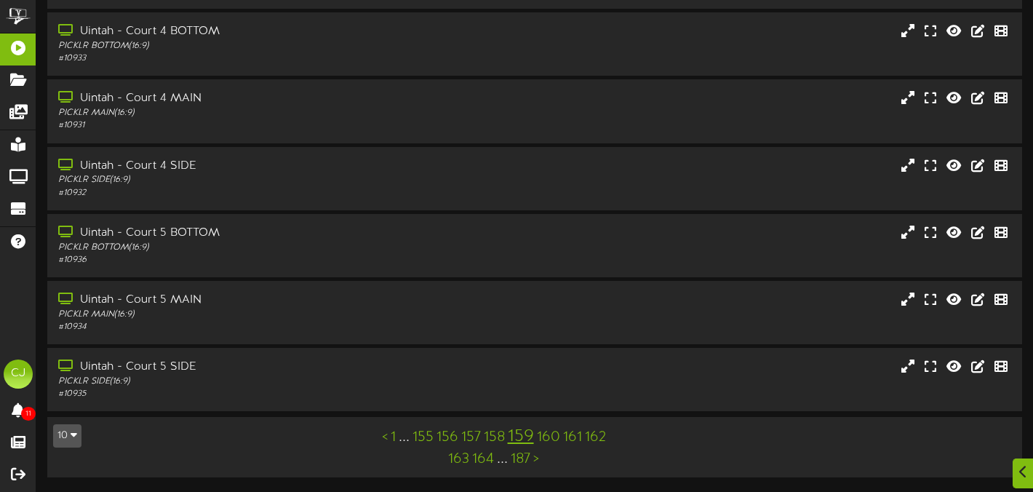
click at [417, 437] on link "155" at bounding box center [423, 437] width 21 height 16
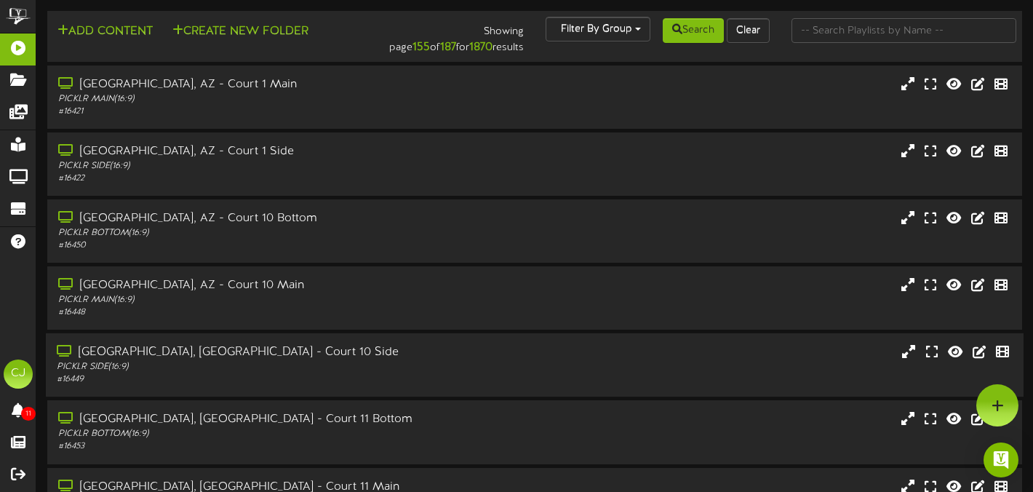
scroll to position [323, 0]
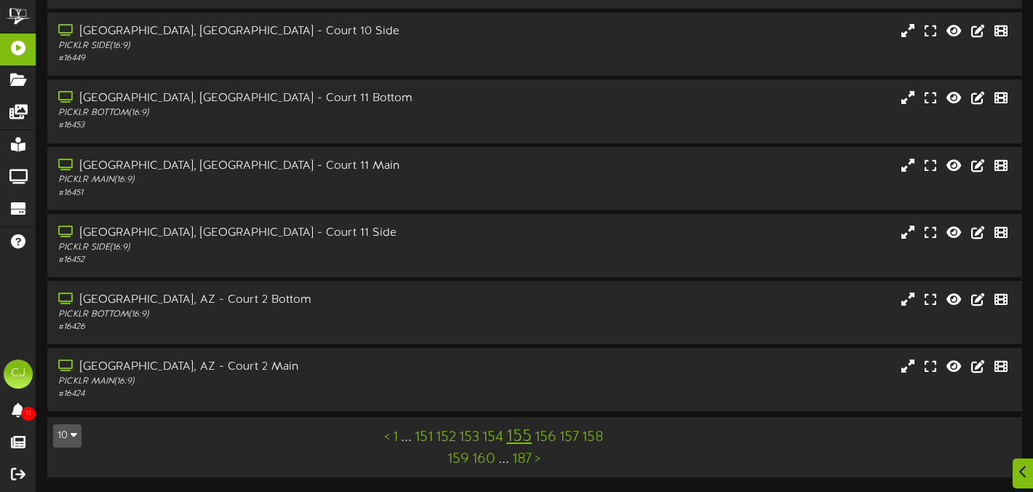
click at [432, 436] on link "151" at bounding box center [424, 437] width 18 height 16
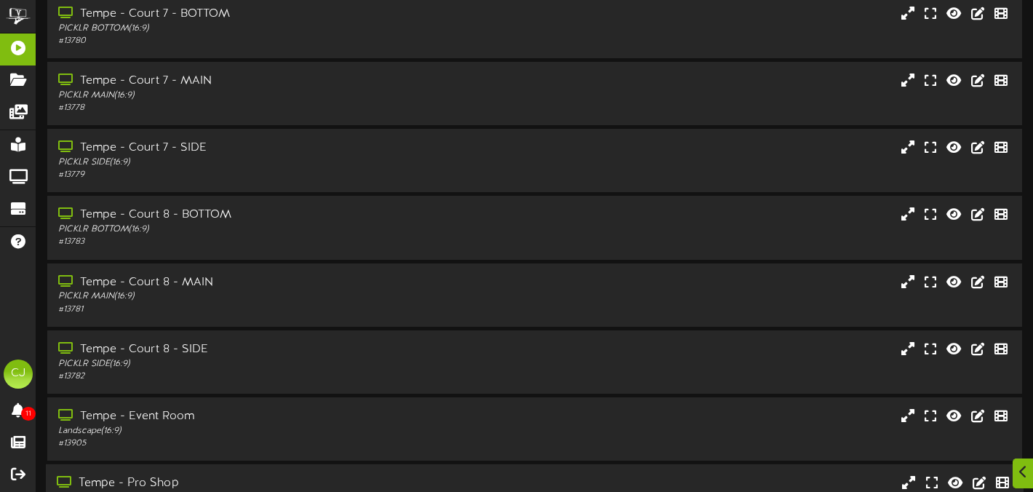
scroll to position [323, 0]
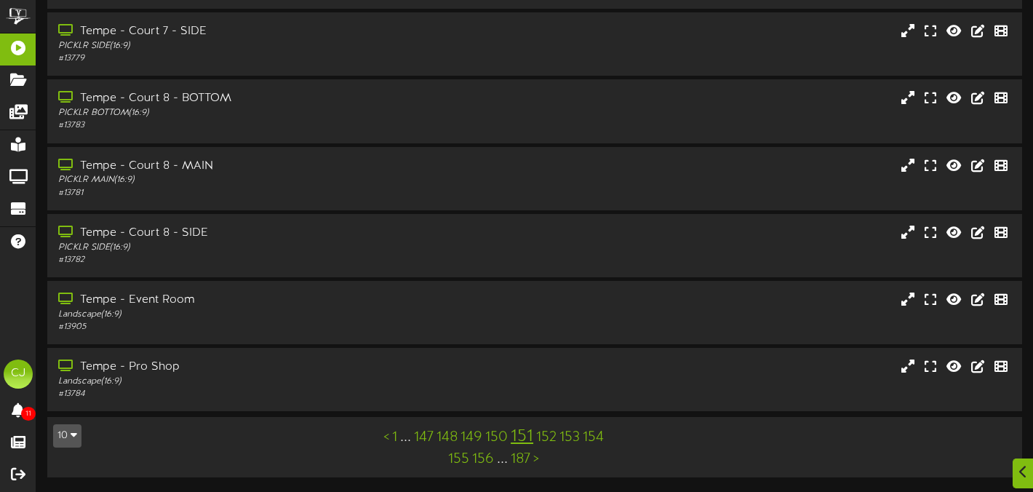
click at [427, 437] on link "147" at bounding box center [424, 437] width 20 height 16
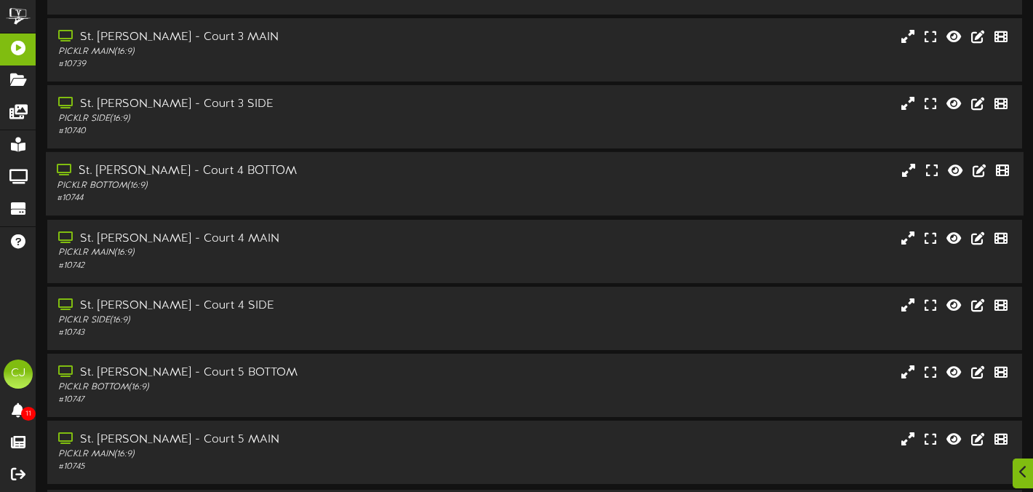
scroll to position [284, 0]
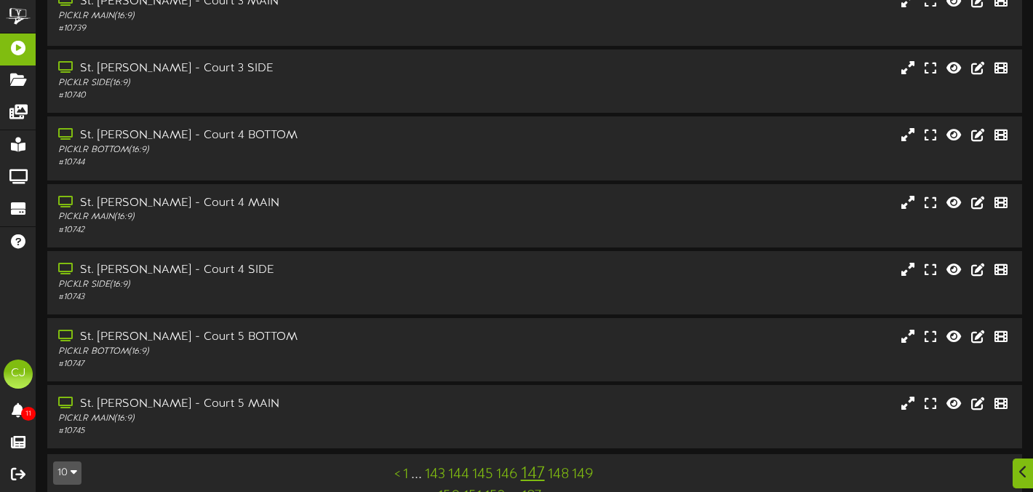
click at [436, 475] on link "143" at bounding box center [435, 475] width 20 height 16
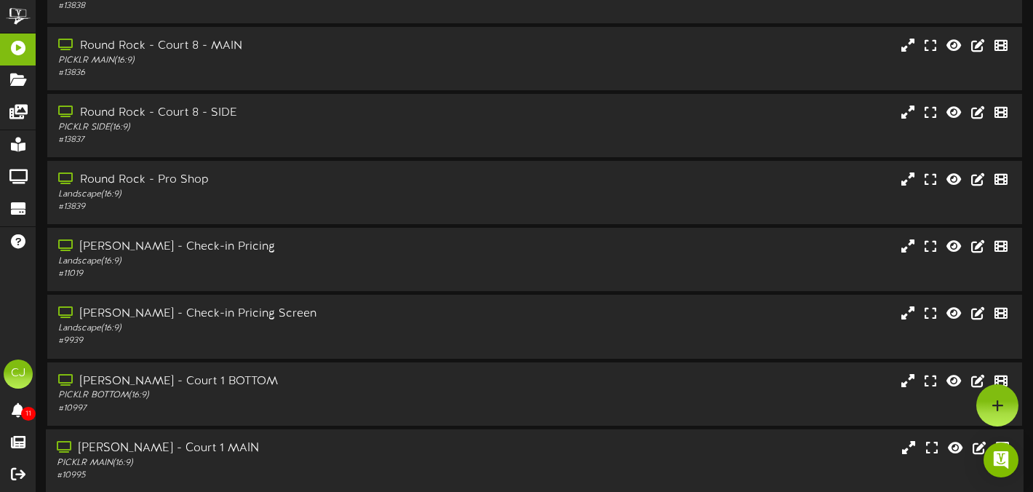
scroll to position [323, 0]
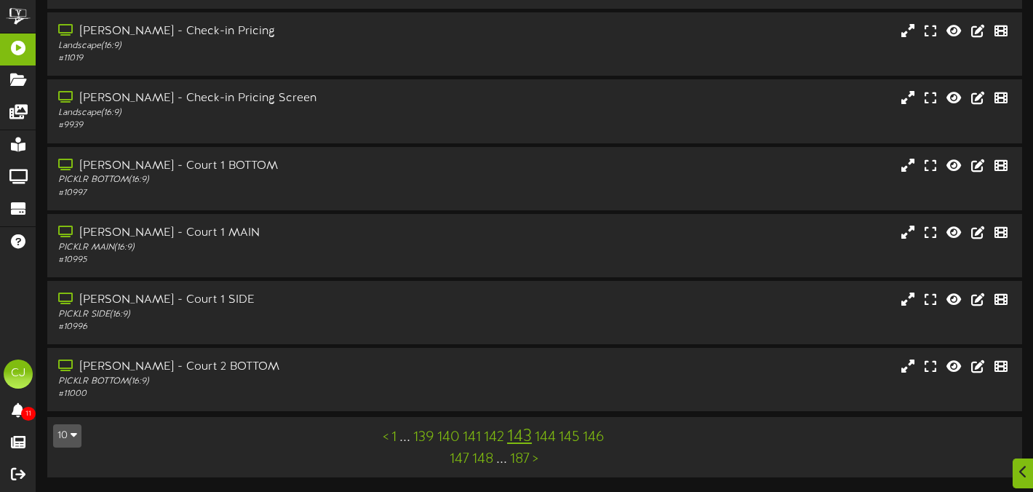
drag, startPoint x: 421, startPoint y: 437, endPoint x: 429, endPoint y: 432, distance: 9.1
click at [421, 437] on link "139" at bounding box center [423, 437] width 21 height 16
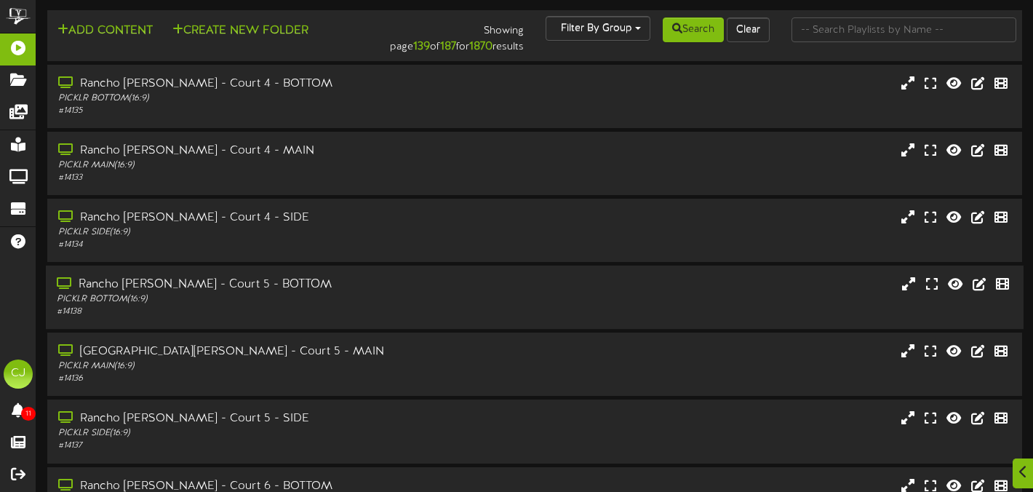
scroll to position [323, 0]
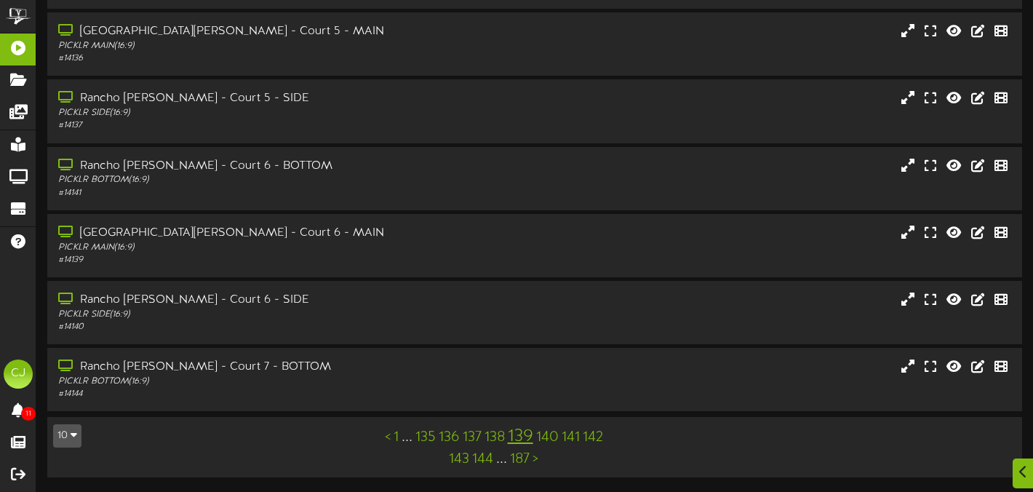
click at [427, 437] on link "135" at bounding box center [426, 437] width 20 height 16
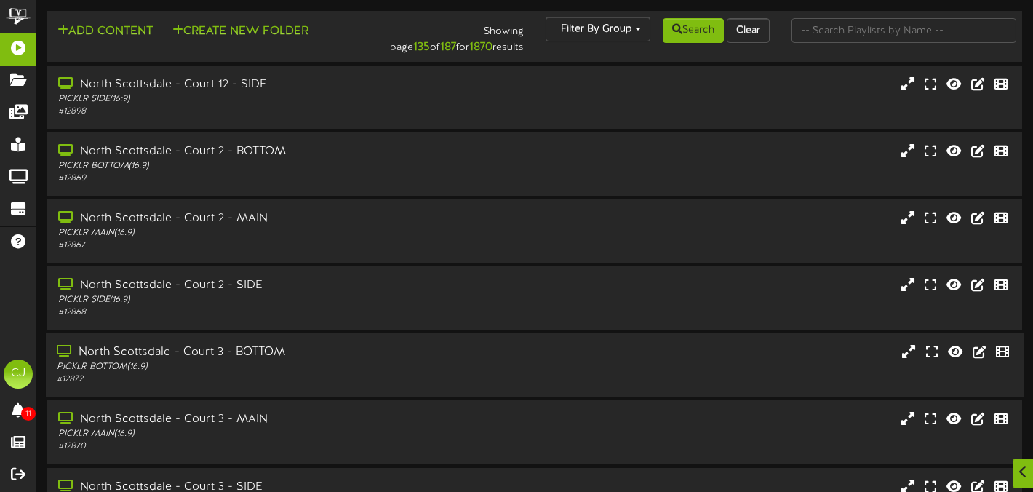
scroll to position [323, 0]
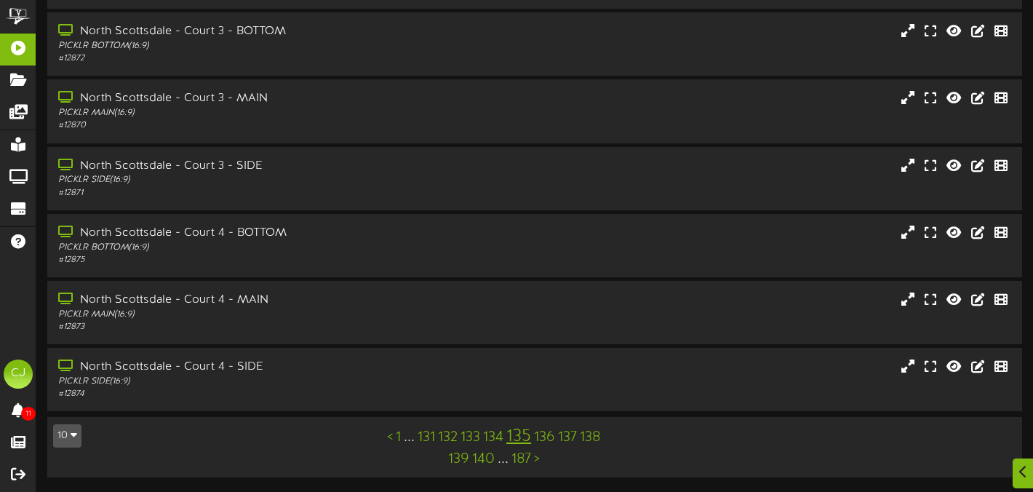
click at [426, 434] on link "131" at bounding box center [426, 437] width 17 height 16
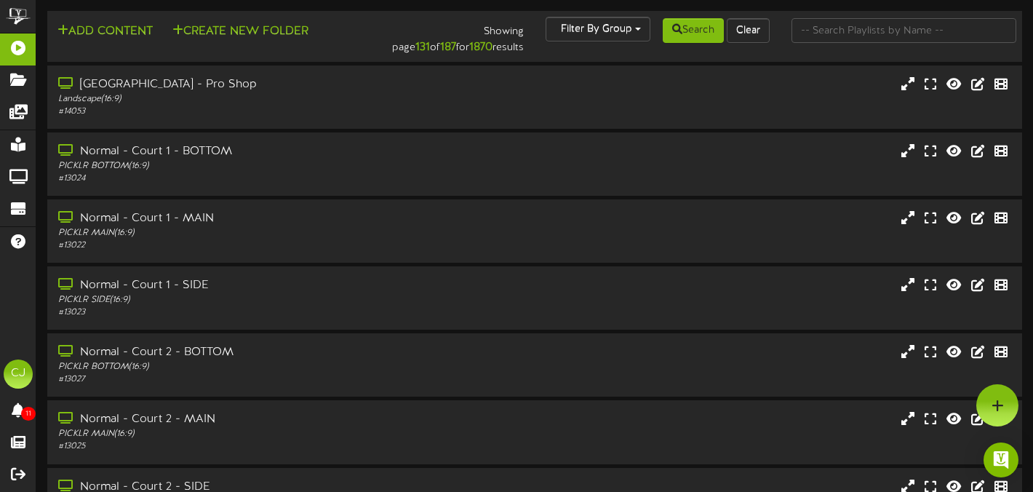
scroll to position [323, 0]
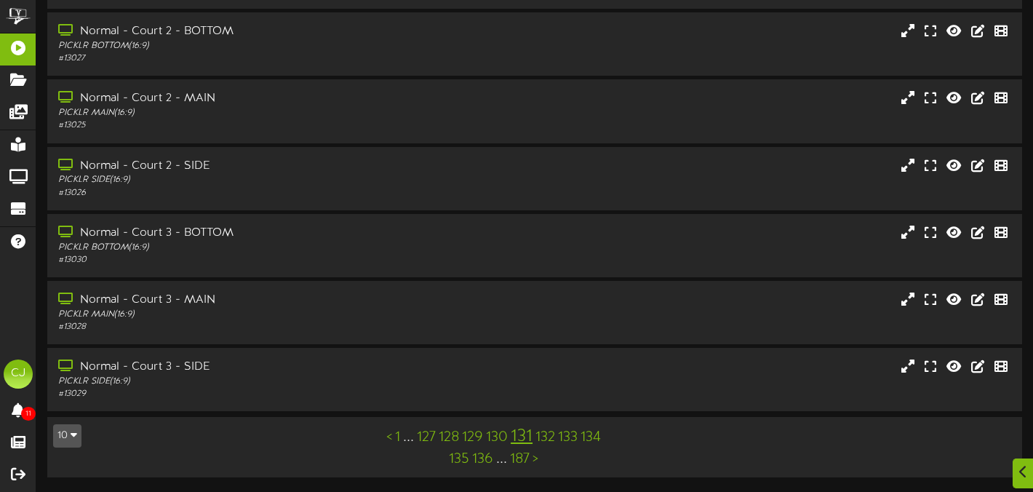
click at [423, 437] on link "127" at bounding box center [426, 437] width 19 height 16
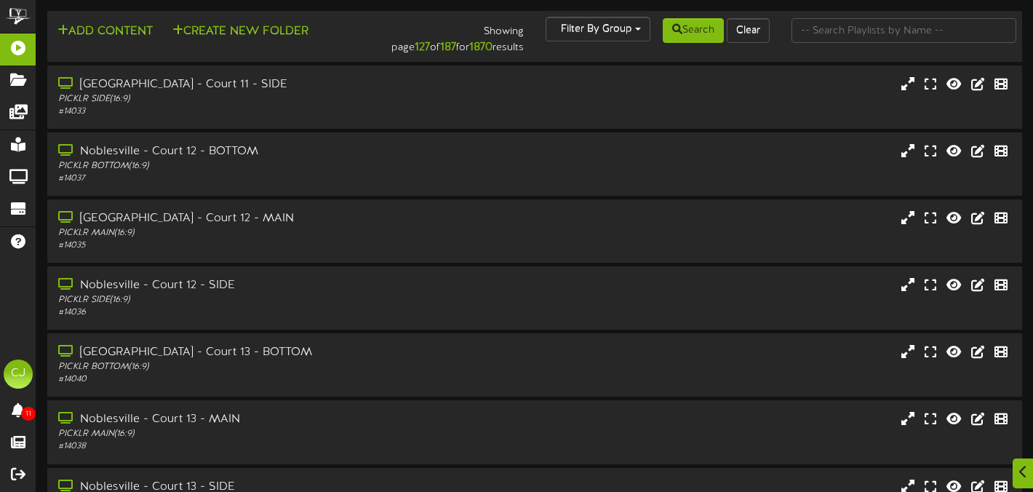
scroll to position [323, 0]
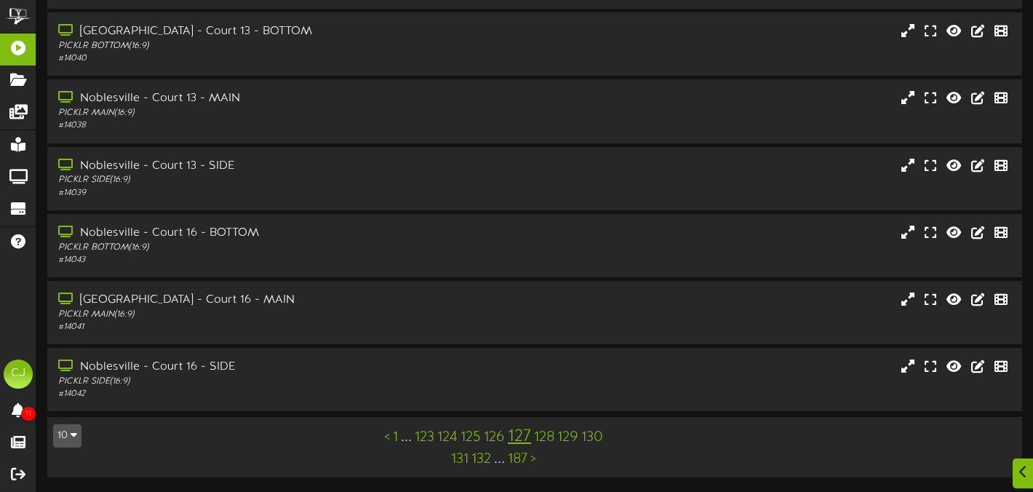
click at [424, 435] on link "123" at bounding box center [425, 437] width 20 height 16
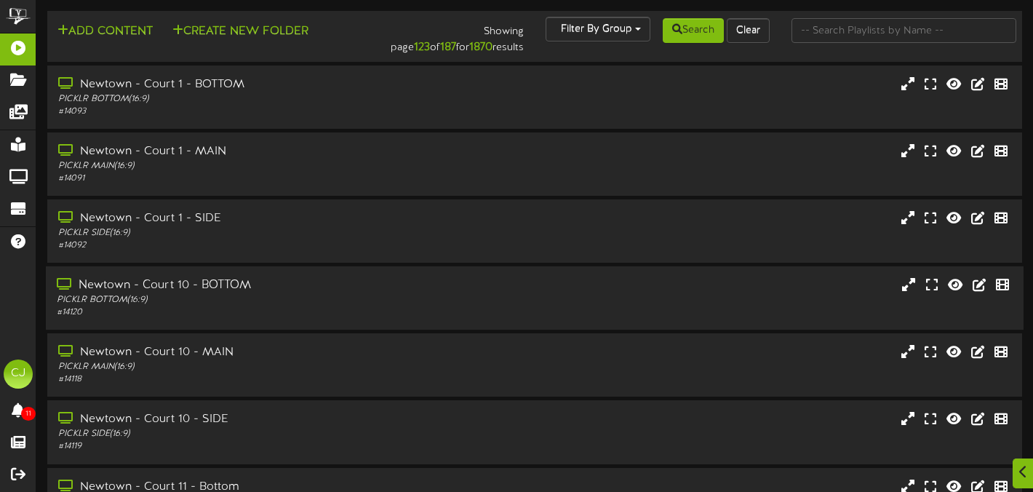
scroll to position [323, 0]
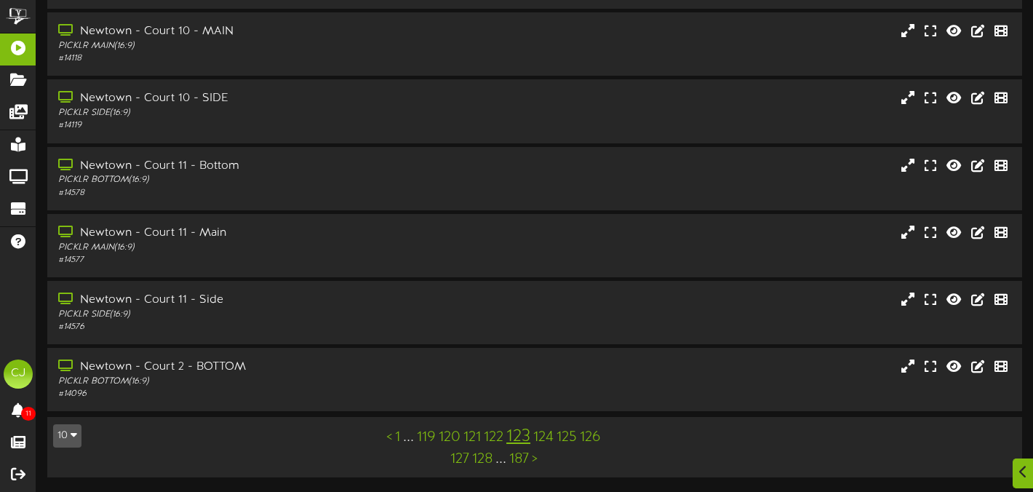
click at [430, 431] on link "119" at bounding box center [426, 437] width 19 height 16
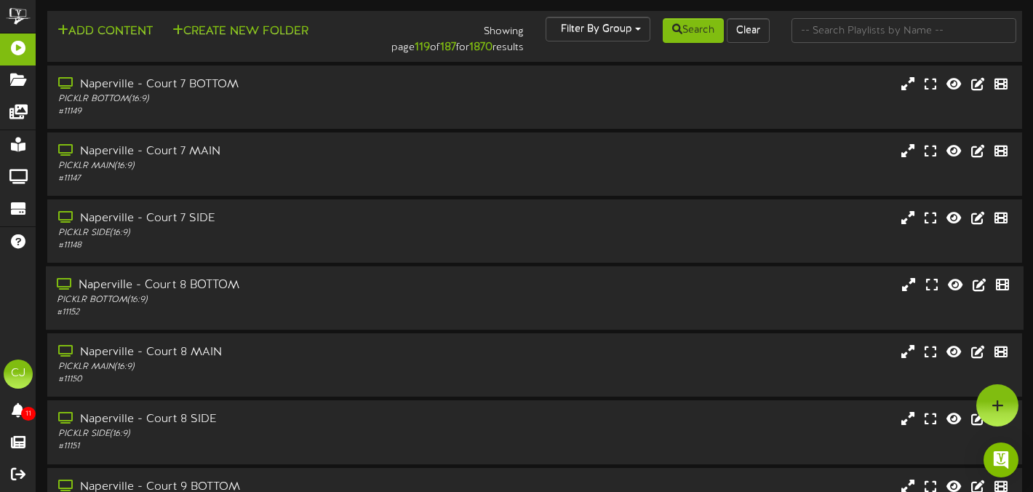
scroll to position [323, 0]
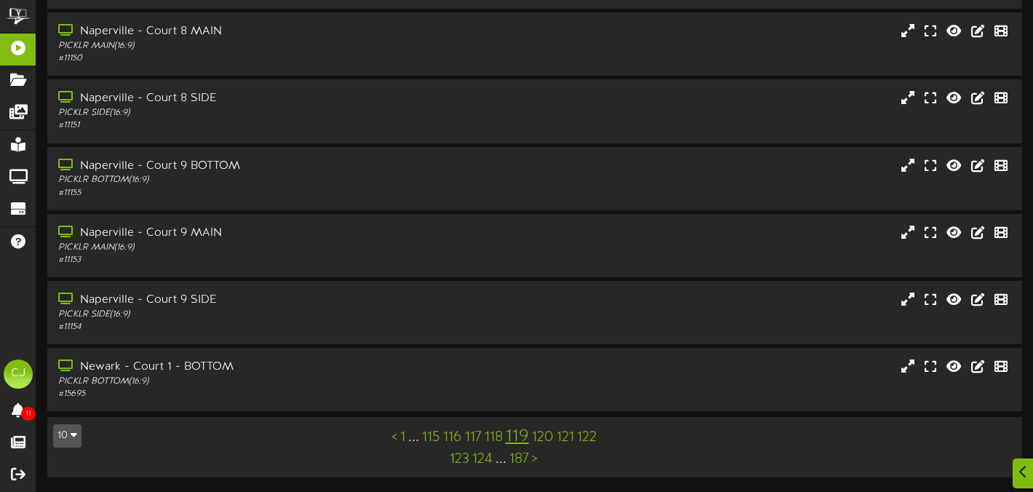
click at [428, 434] on link "115" at bounding box center [431, 437] width 18 height 16
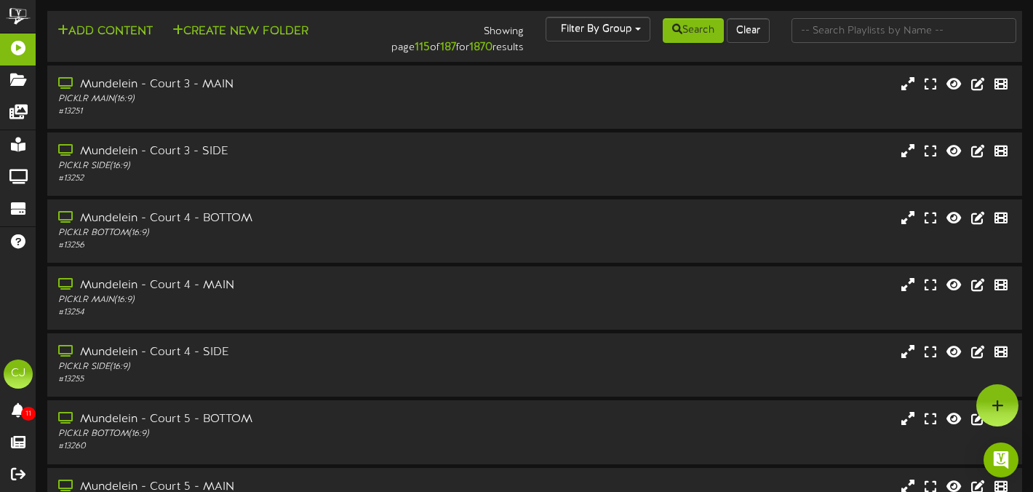
scroll to position [323, 0]
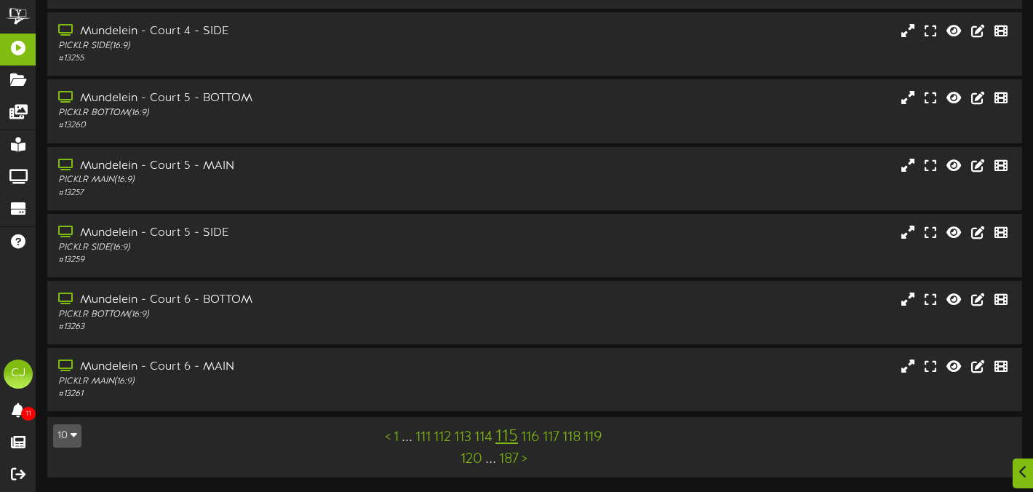
click at [425, 431] on link "111" at bounding box center [423, 437] width 15 height 16
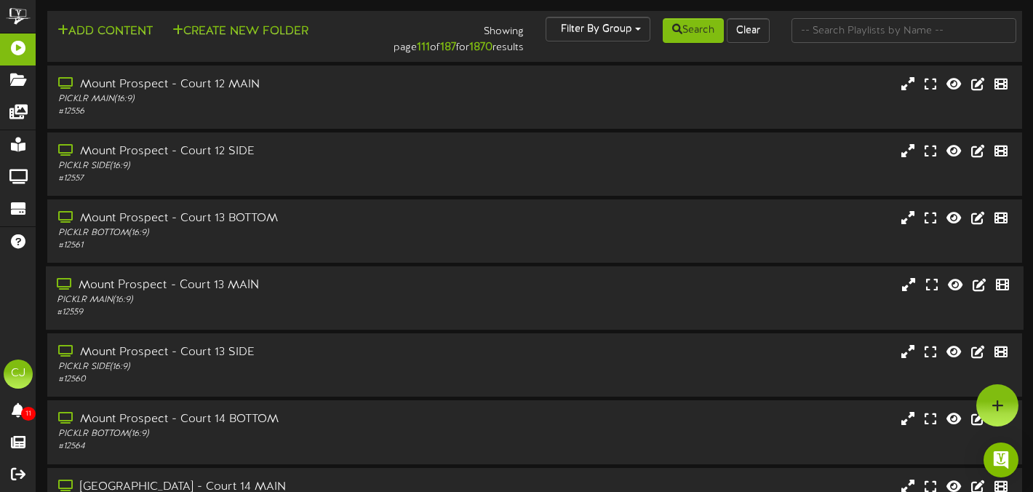
scroll to position [323, 0]
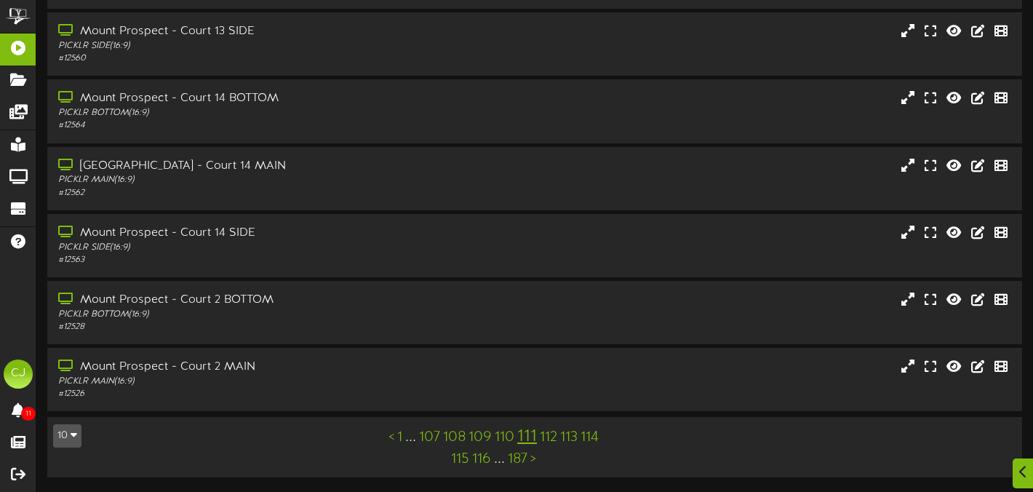
drag, startPoint x: 434, startPoint y: 434, endPoint x: 430, endPoint y: 424, distance: 10.1
click at [433, 434] on link "107" at bounding box center [429, 437] width 21 height 16
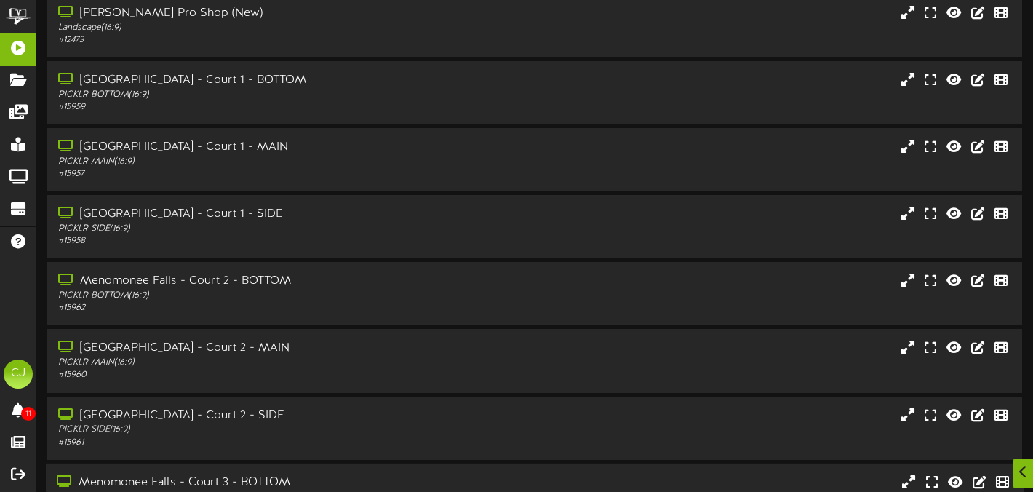
scroll to position [323, 0]
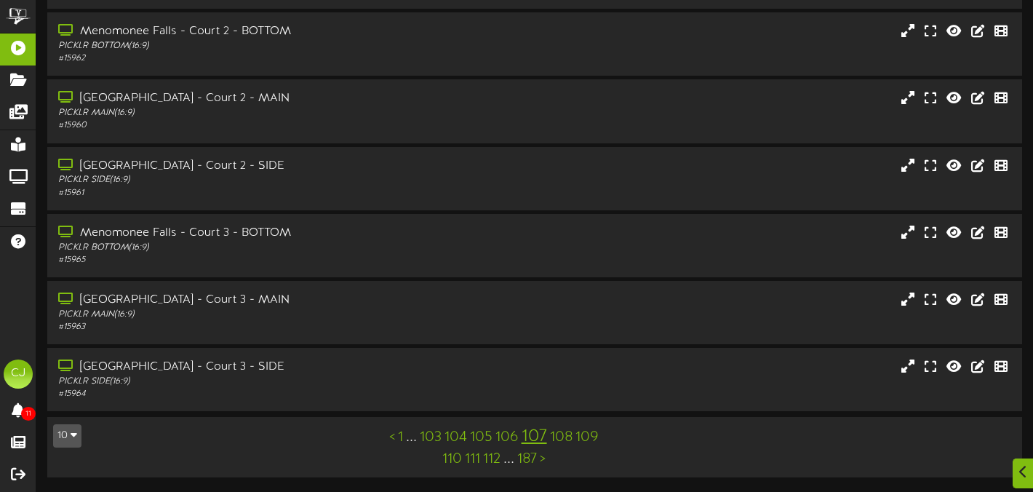
click at [429, 436] on link "103" at bounding box center [431, 437] width 22 height 16
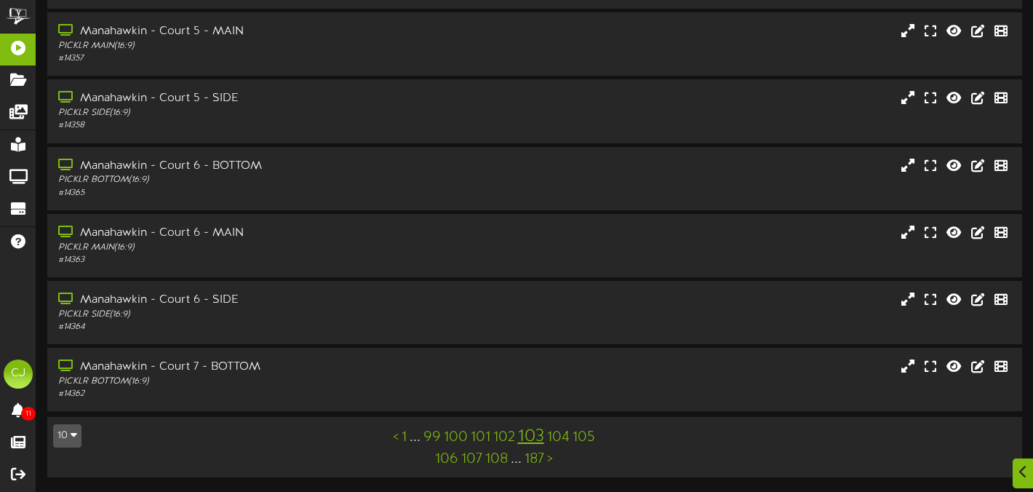
scroll to position [323, 0]
click at [438, 434] on link "99" at bounding box center [432, 437] width 17 height 16
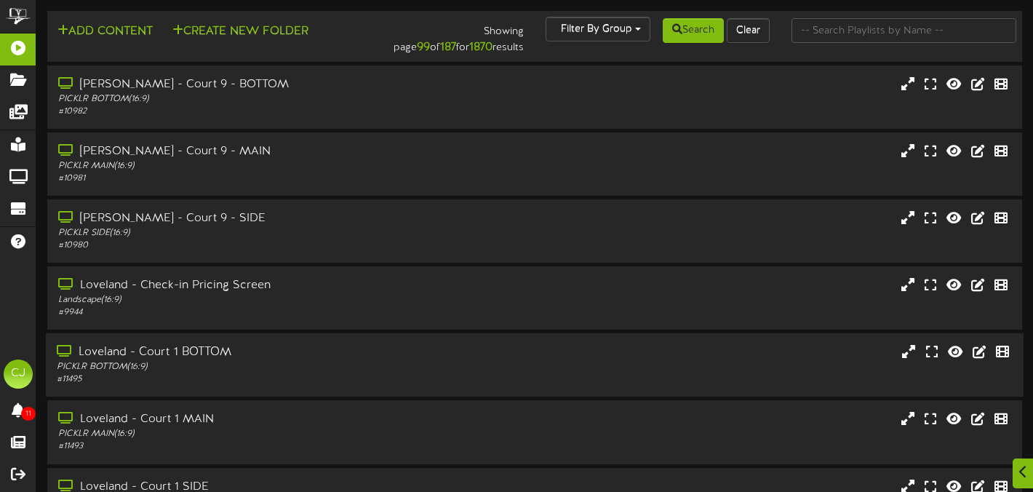
scroll to position [323, 0]
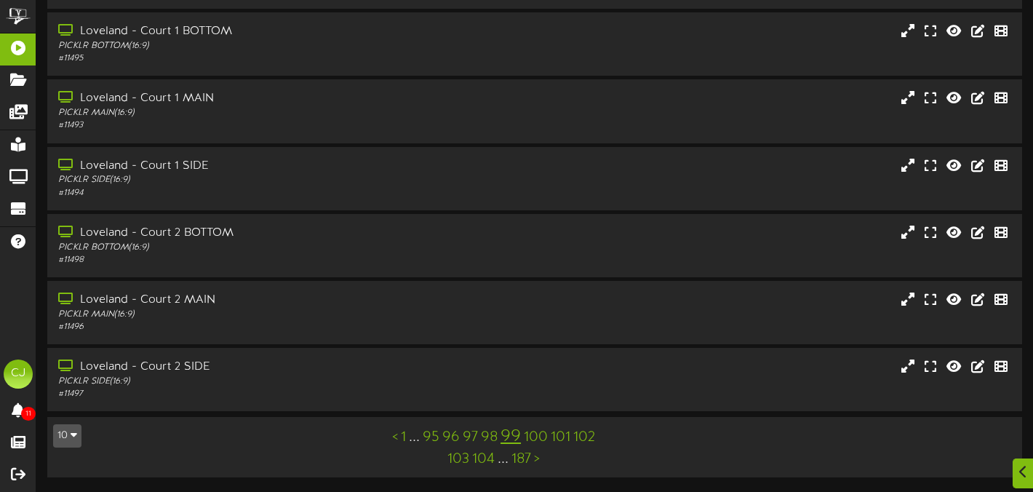
click at [484, 459] on link "104" at bounding box center [483, 459] width 23 height 16
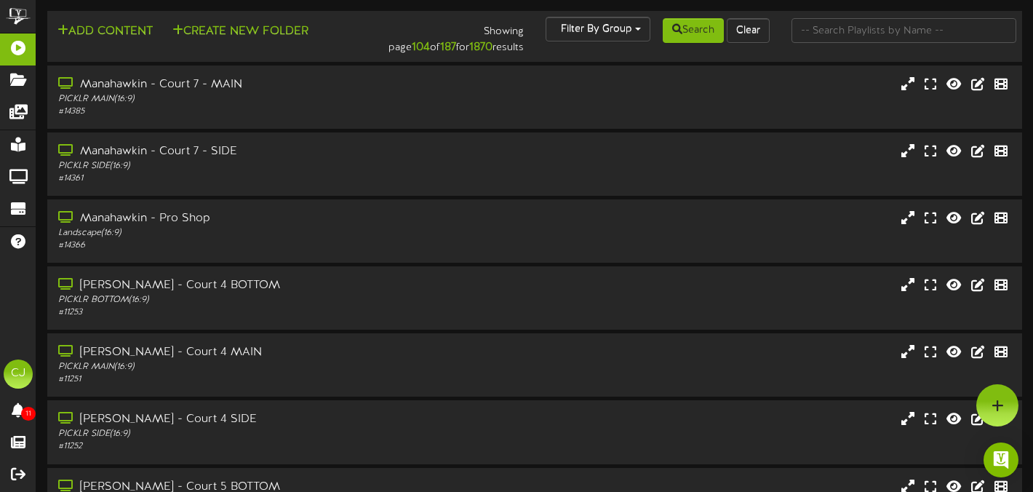
scroll to position [323, 0]
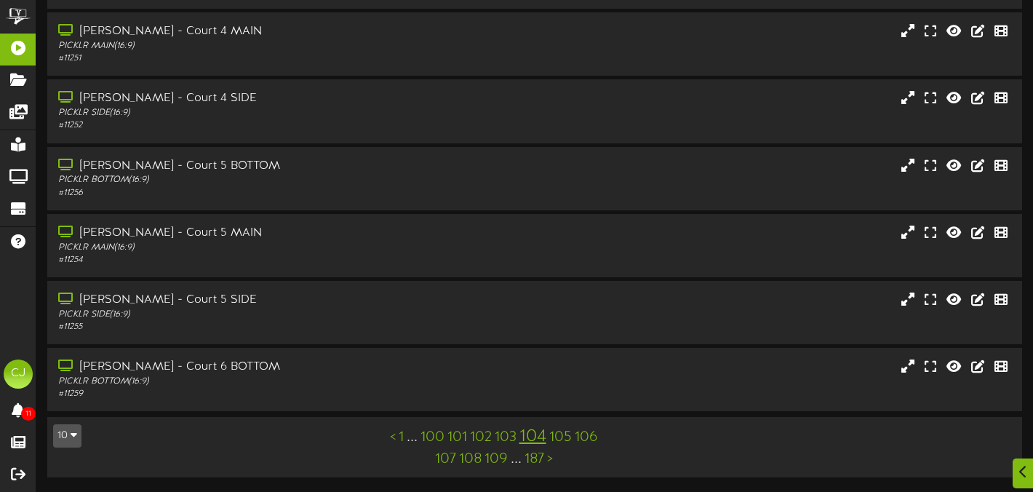
click at [590, 437] on link "106" at bounding box center [586, 437] width 23 height 16
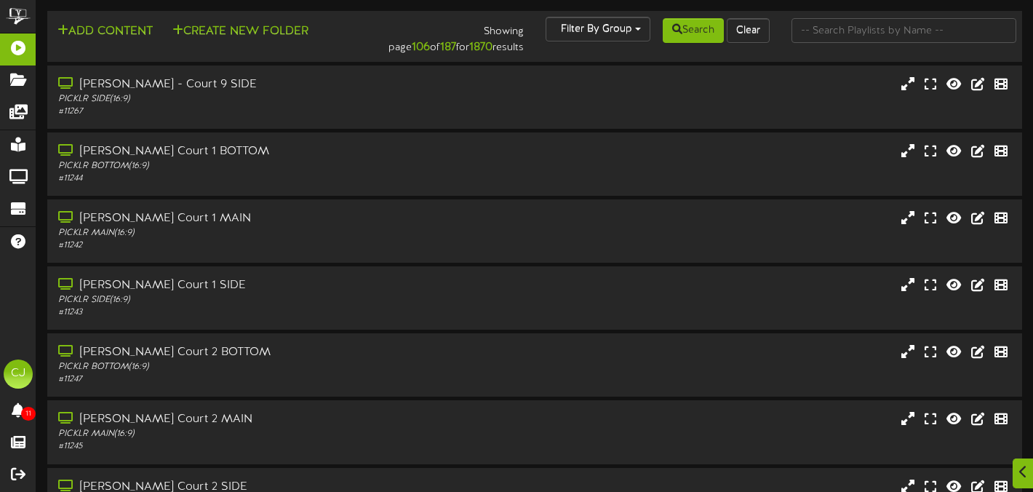
scroll to position [323, 0]
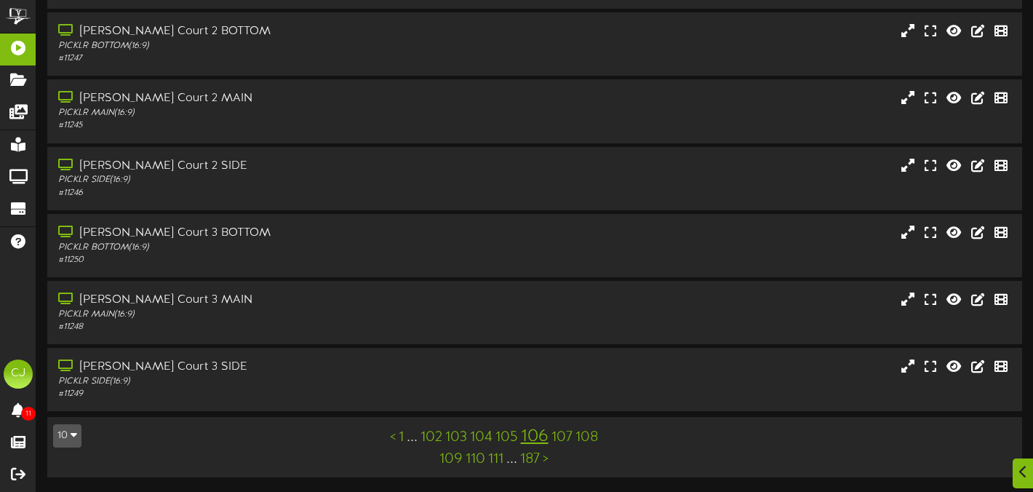
click at [493, 458] on link "111" at bounding box center [495, 459] width 15 height 16
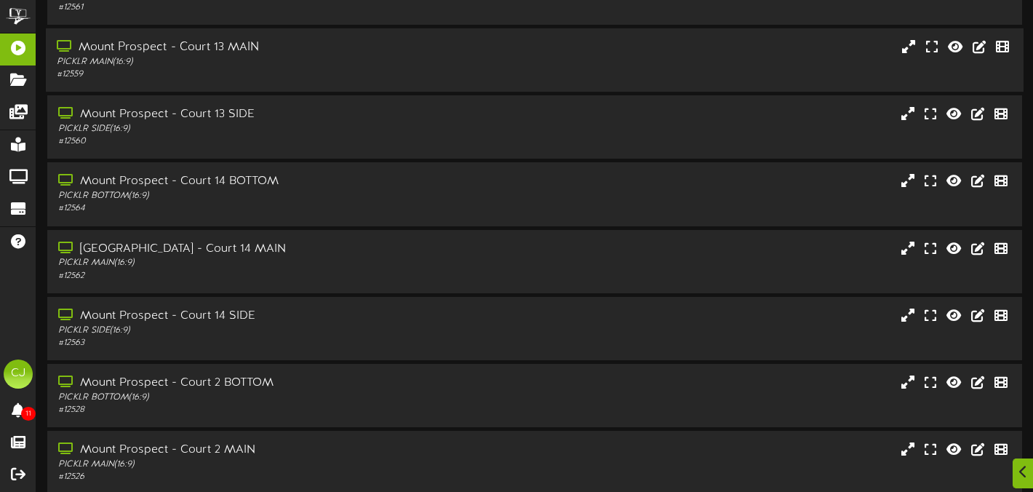
scroll to position [323, 0]
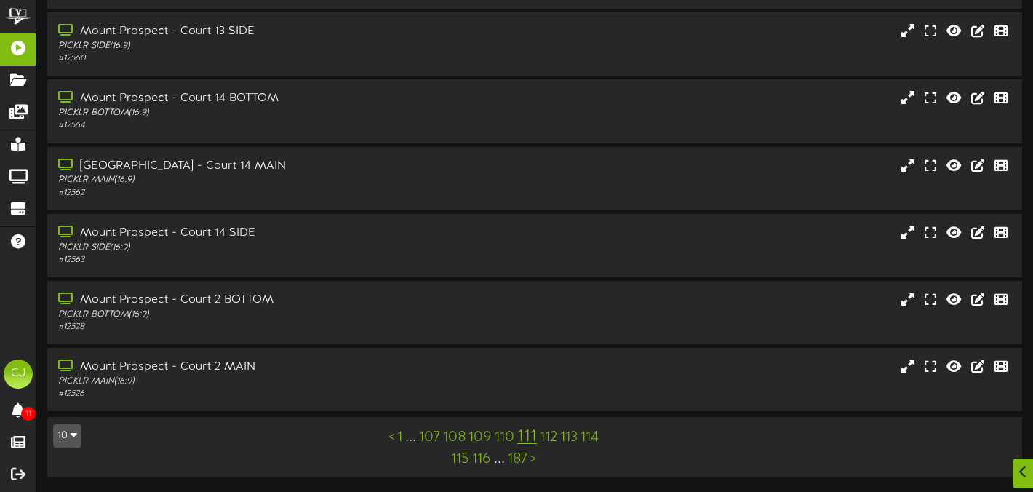
click at [480, 459] on link "116" at bounding box center [481, 459] width 19 height 16
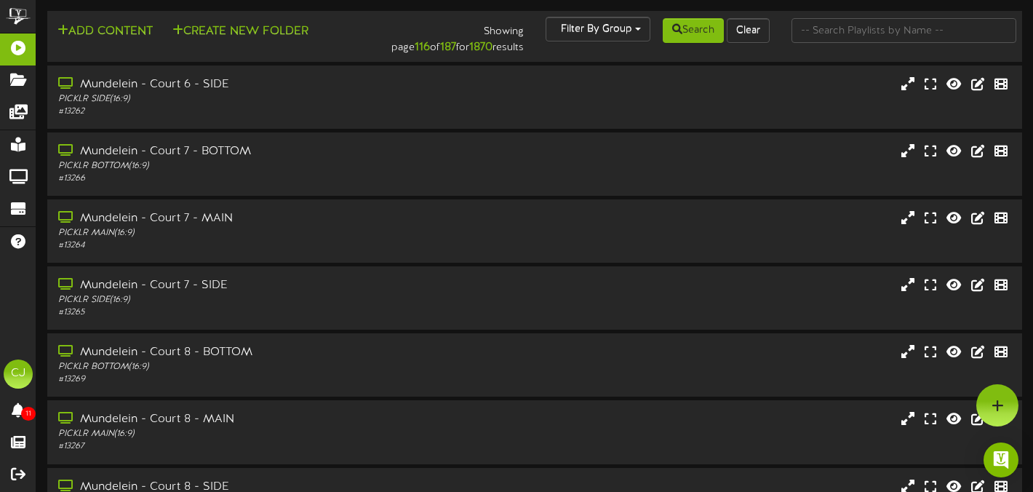
scroll to position [323, 0]
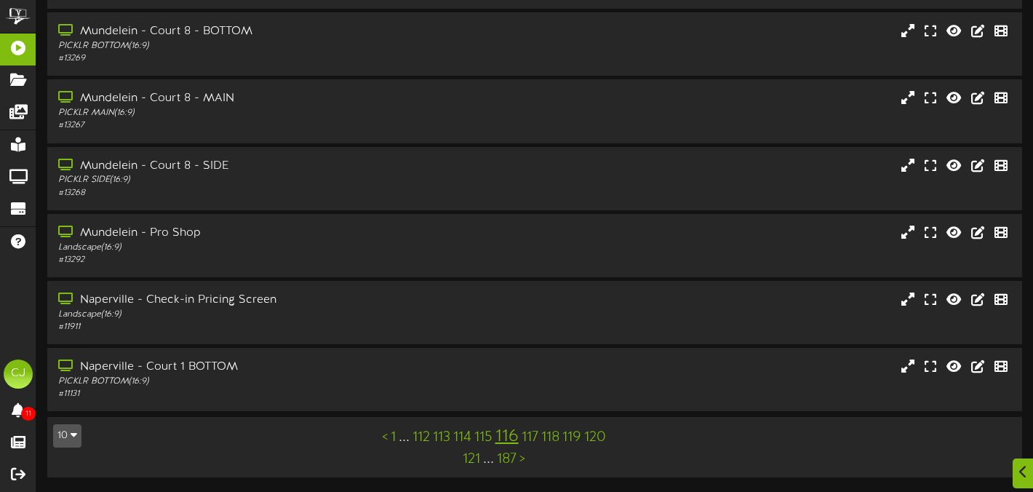
drag, startPoint x: 488, startPoint y: 458, endPoint x: 536, endPoint y: 418, distance: 61.5
click at [480, 457] on link "121" at bounding box center [471, 459] width 17 height 16
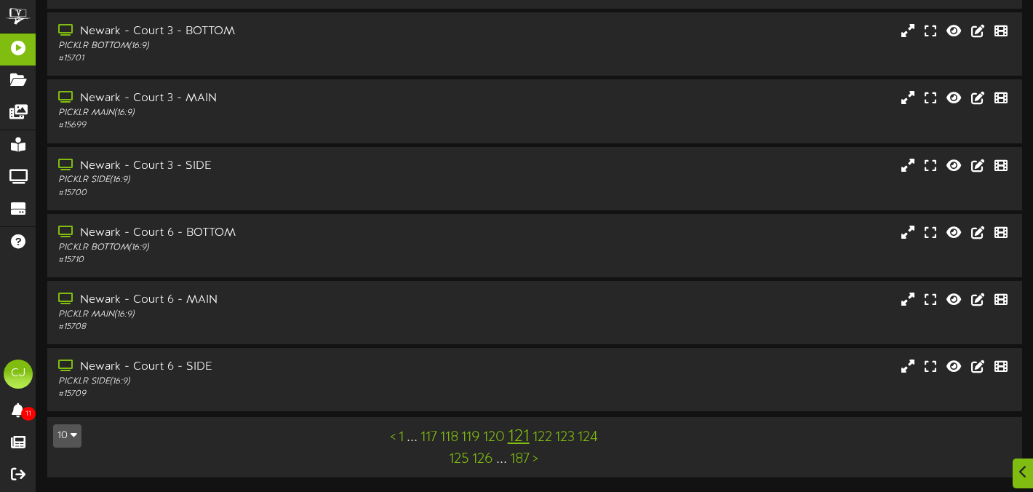
click at [480, 460] on link "126" at bounding box center [482, 459] width 21 height 16
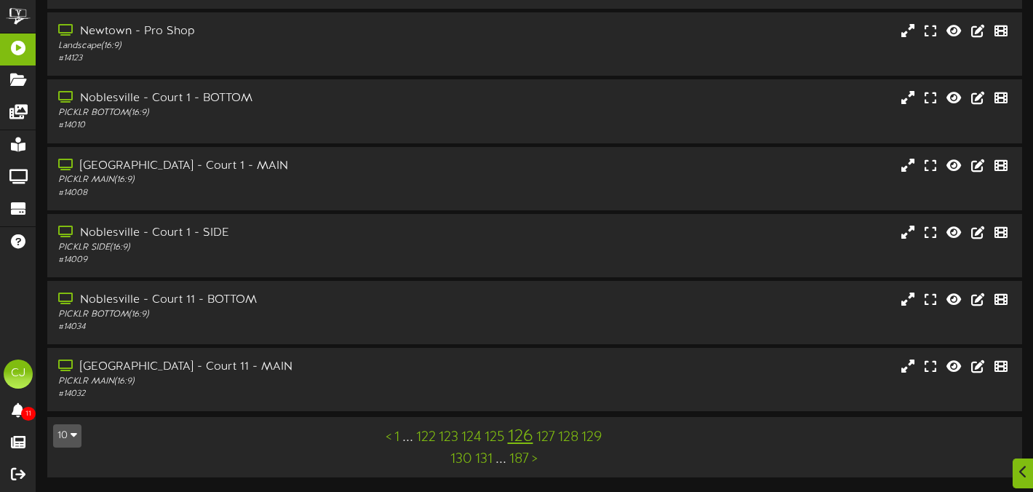
click at [480, 461] on link "131" at bounding box center [483, 459] width 17 height 16
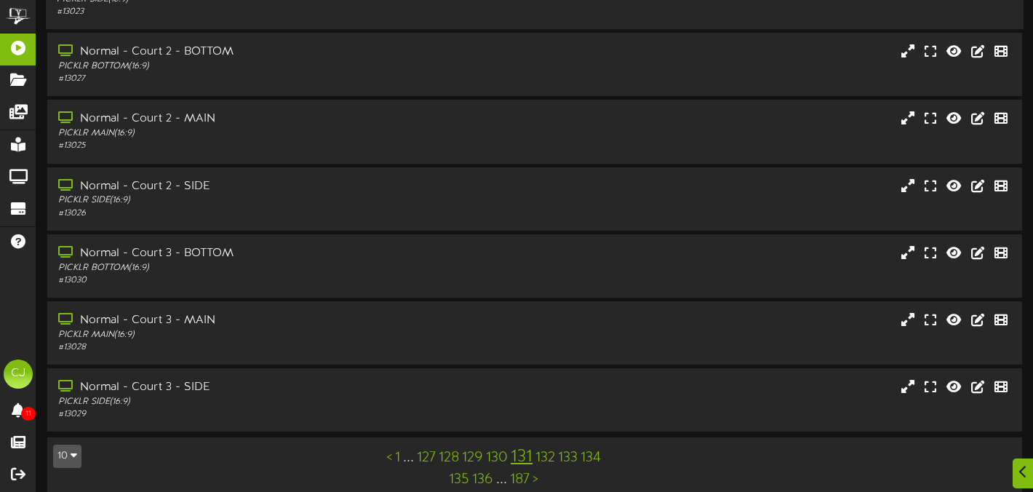
scroll to position [323, 0]
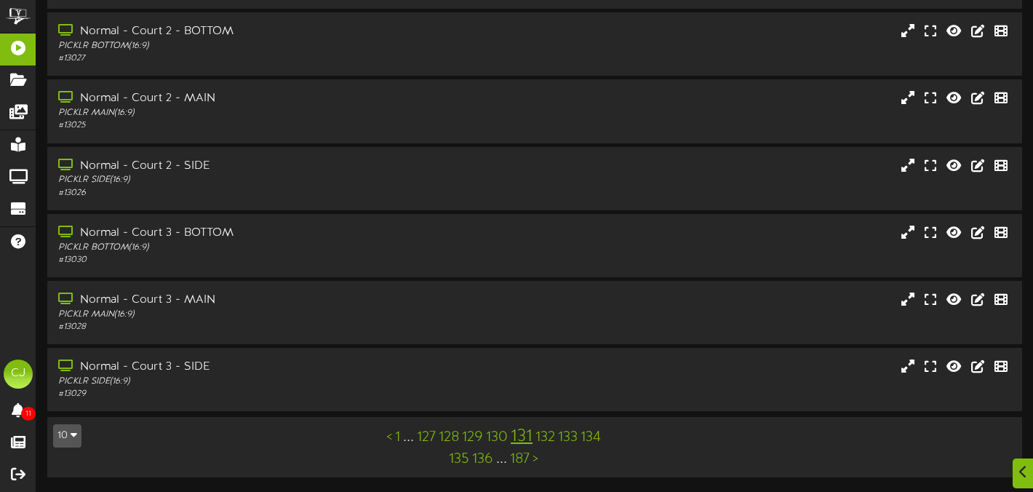
click at [568, 432] on link "133" at bounding box center [568, 437] width 20 height 16
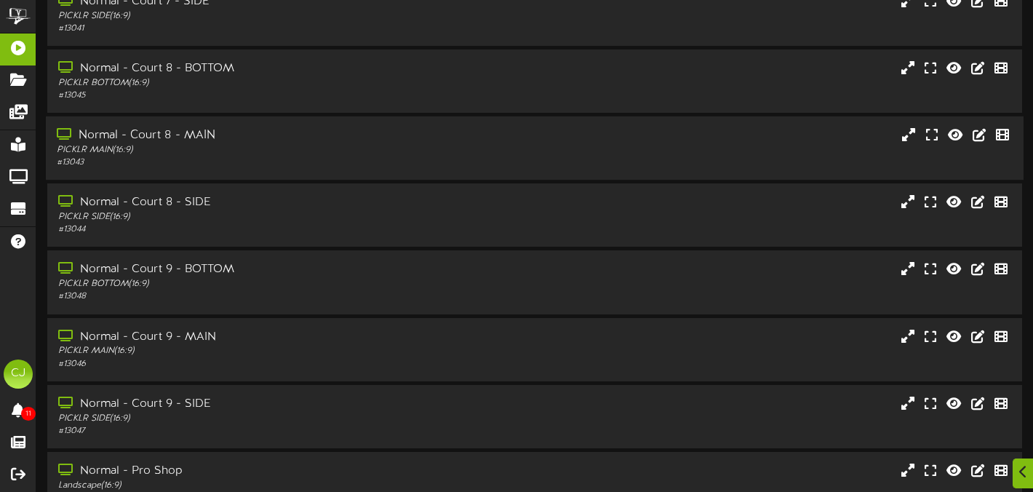
scroll to position [323, 0]
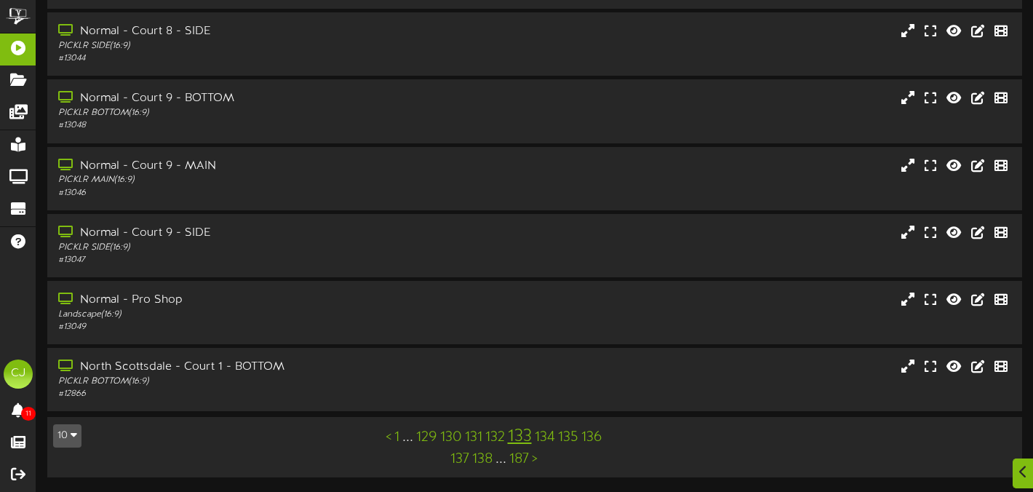
click at [592, 437] on link "136" at bounding box center [592, 437] width 21 height 16
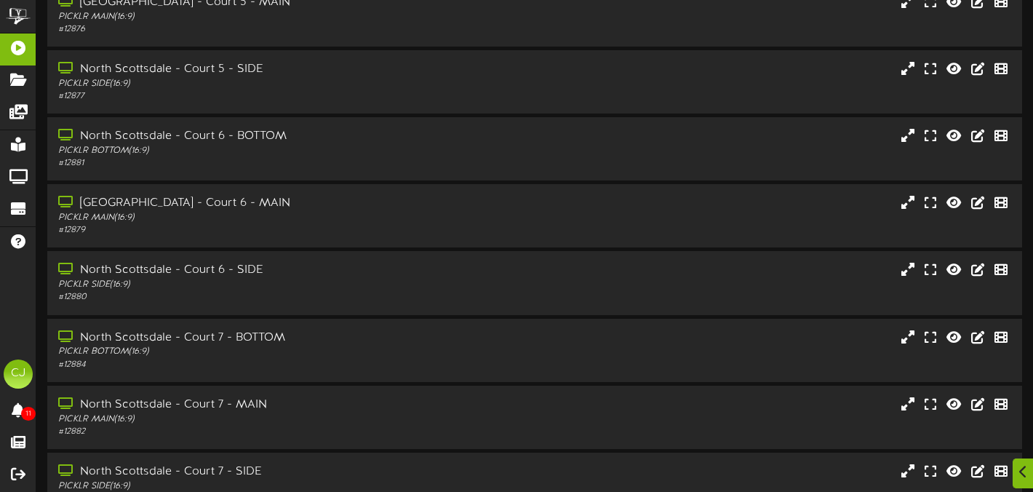
scroll to position [323, 0]
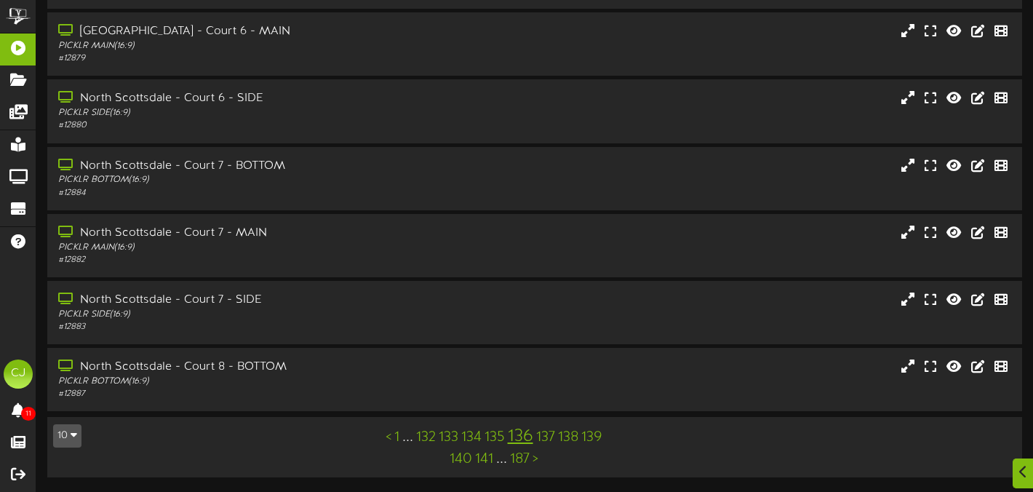
click at [477, 457] on link "141" at bounding box center [484, 459] width 18 height 16
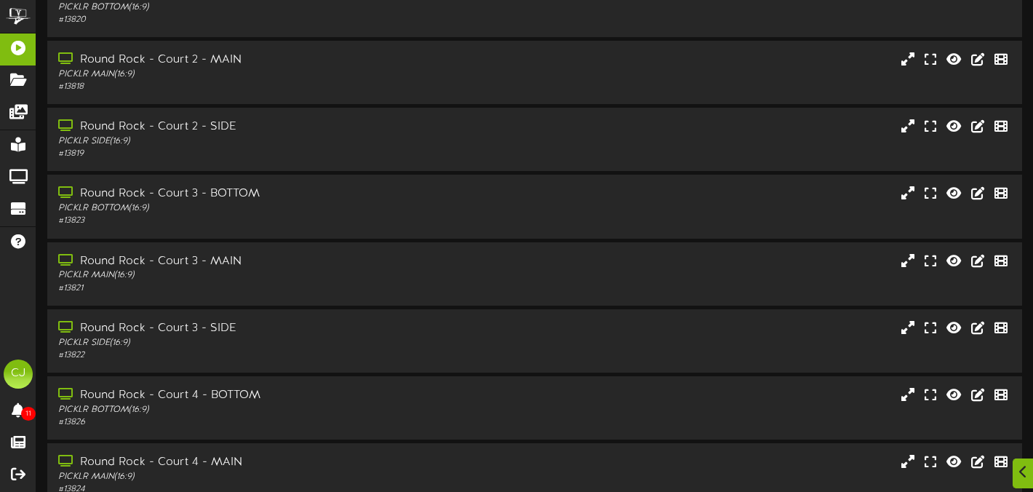
scroll to position [323, 0]
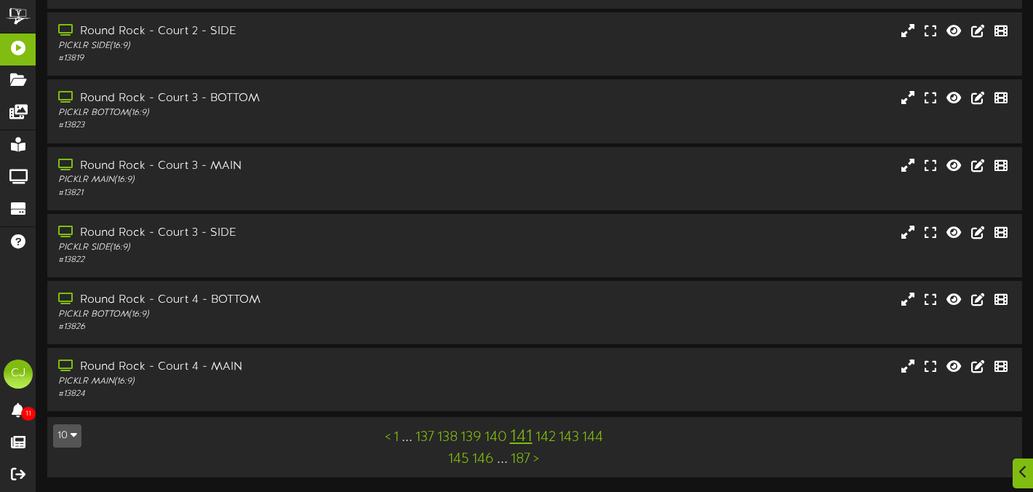
click at [495, 437] on link "140" at bounding box center [496, 437] width 23 height 16
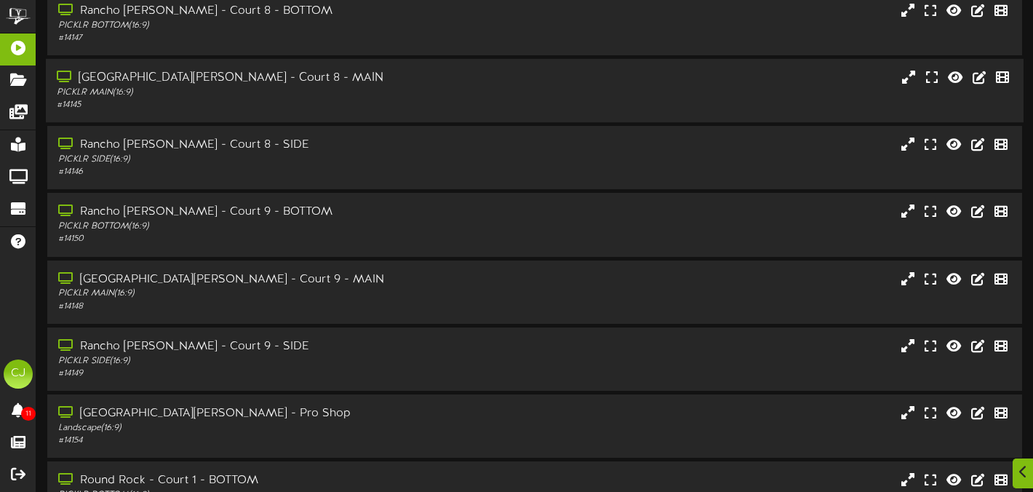
scroll to position [323, 0]
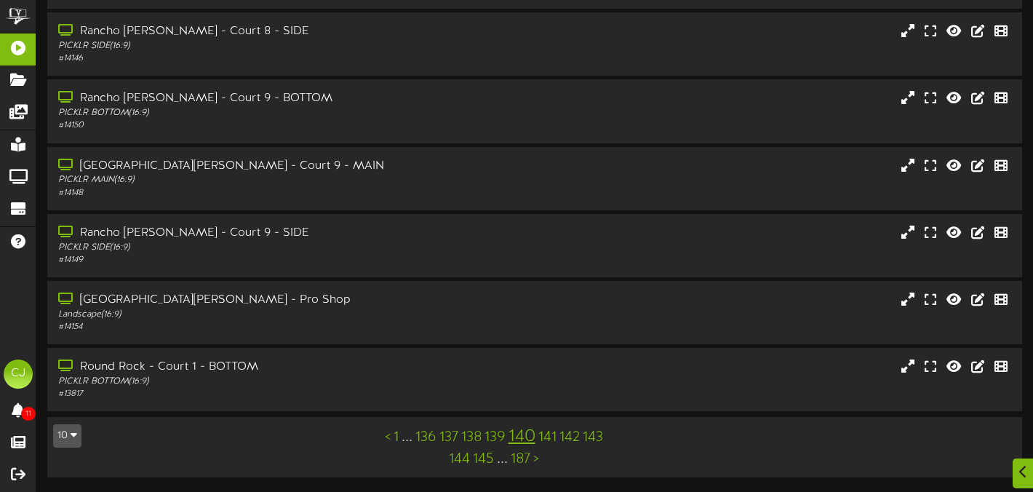
click at [493, 438] on link "139" at bounding box center [495, 437] width 21 height 16
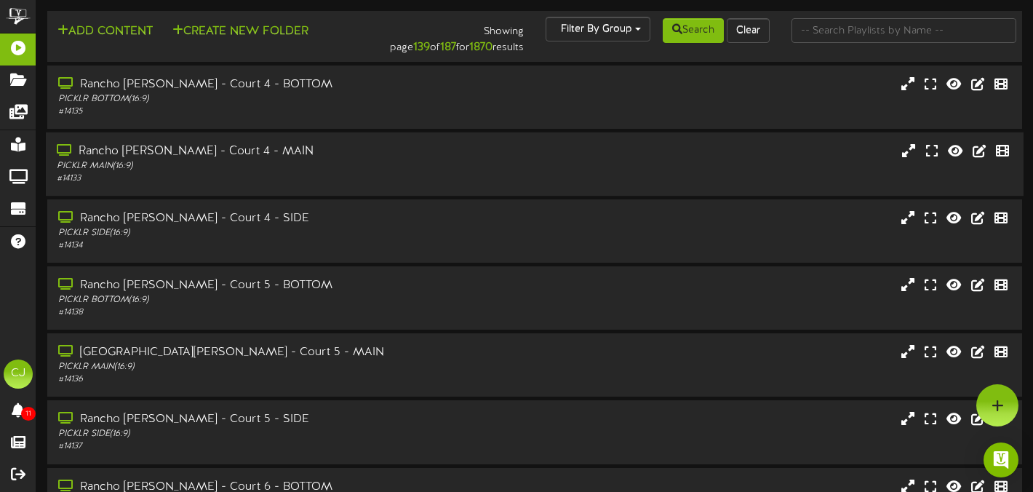
scroll to position [323, 0]
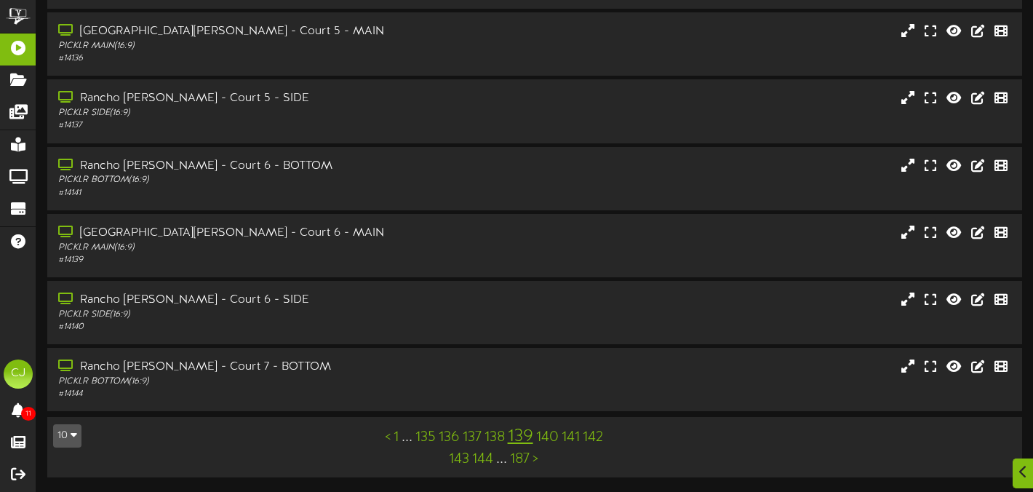
click at [496, 437] on link "138" at bounding box center [495, 437] width 20 height 16
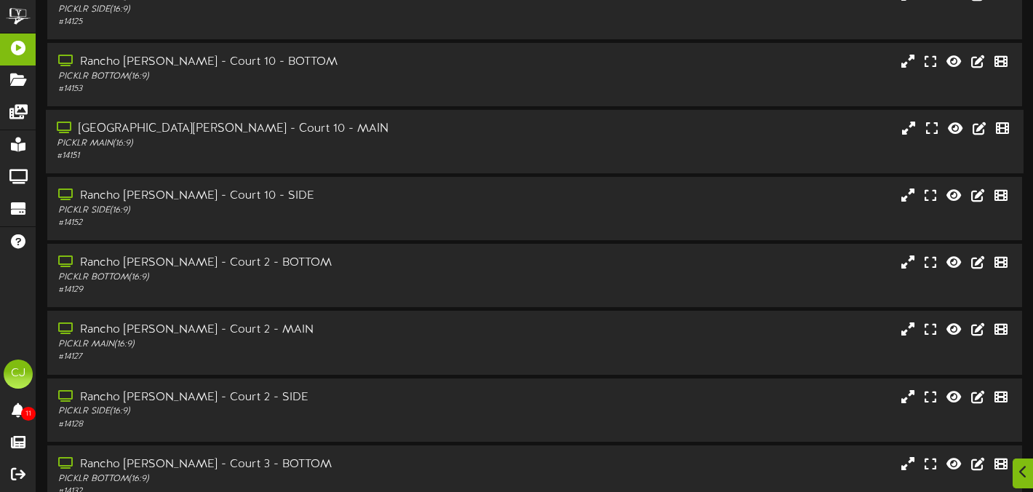
scroll to position [323, 0]
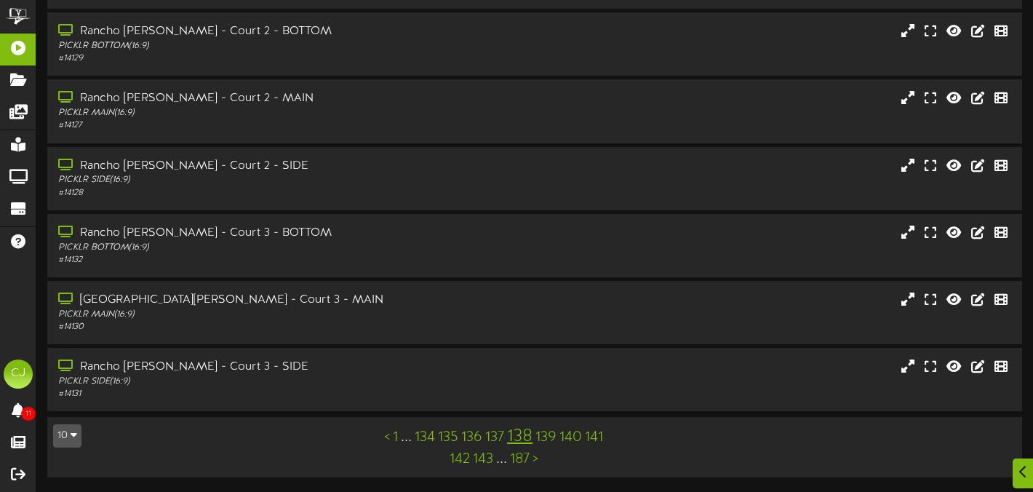
click at [499, 437] on link "137" at bounding box center [494, 437] width 19 height 16
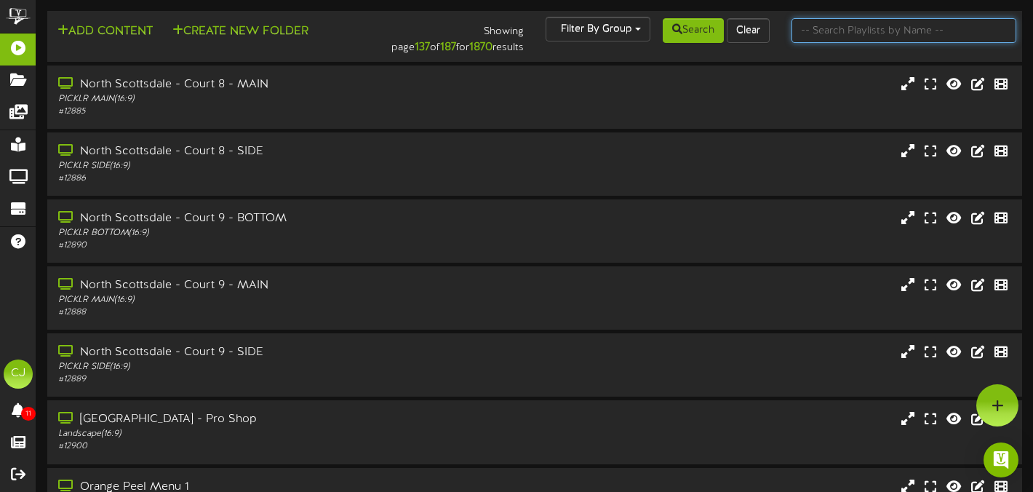
click at [840, 39] on input "text" at bounding box center [904, 30] width 225 height 25
type input "apopka"
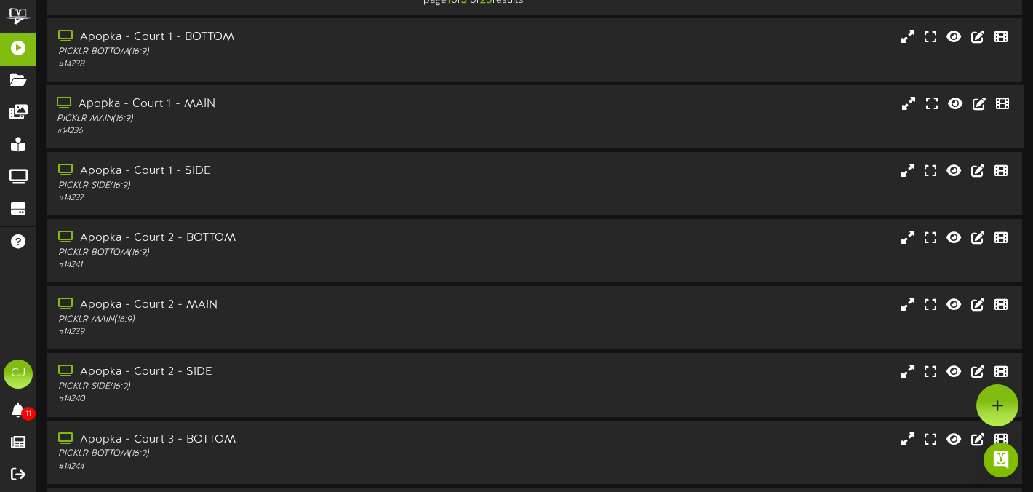
scroll to position [46, 0]
click at [301, 96] on div "Apopka - Court 1 - MAIN PICKLR MAIN ( 16:9 ) # 14236" at bounding box center [535, 118] width 978 height 63
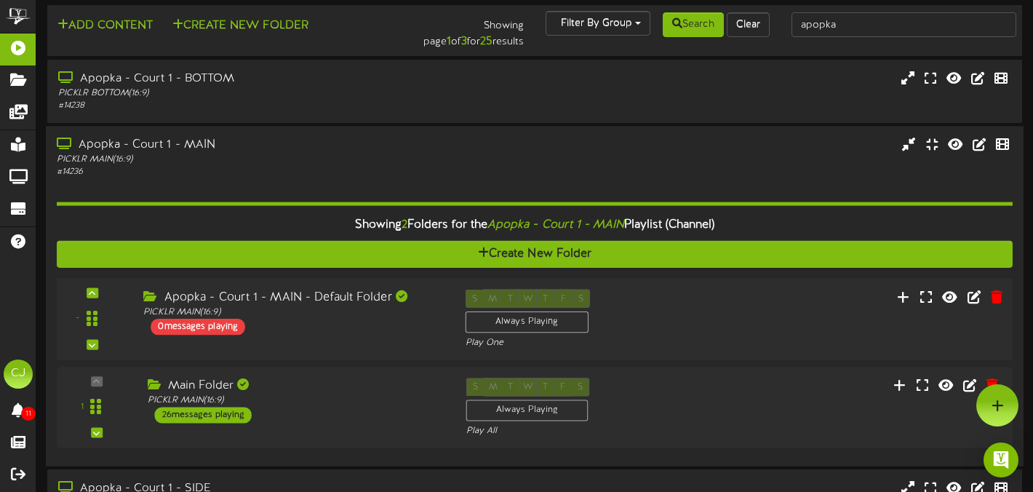
scroll to position [0, 0]
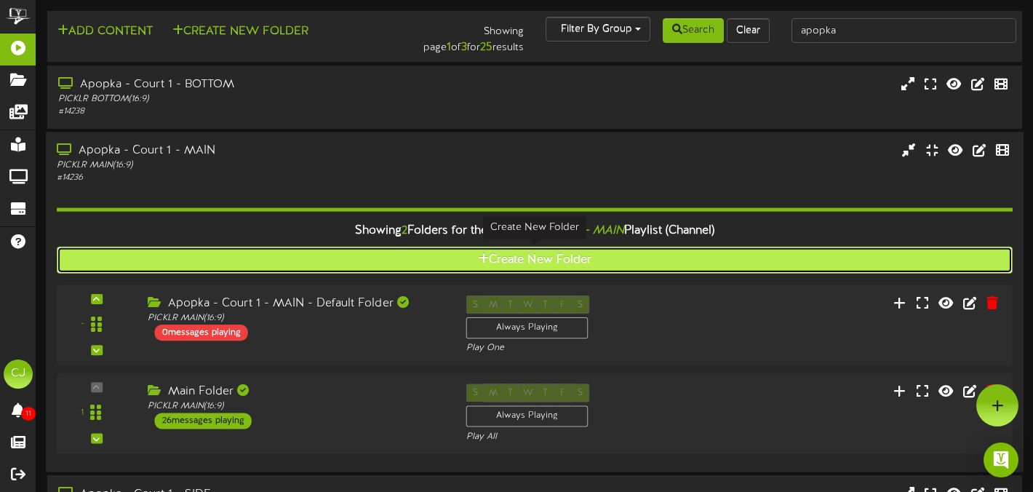
click at [482, 258] on icon at bounding box center [483, 259] width 11 height 12
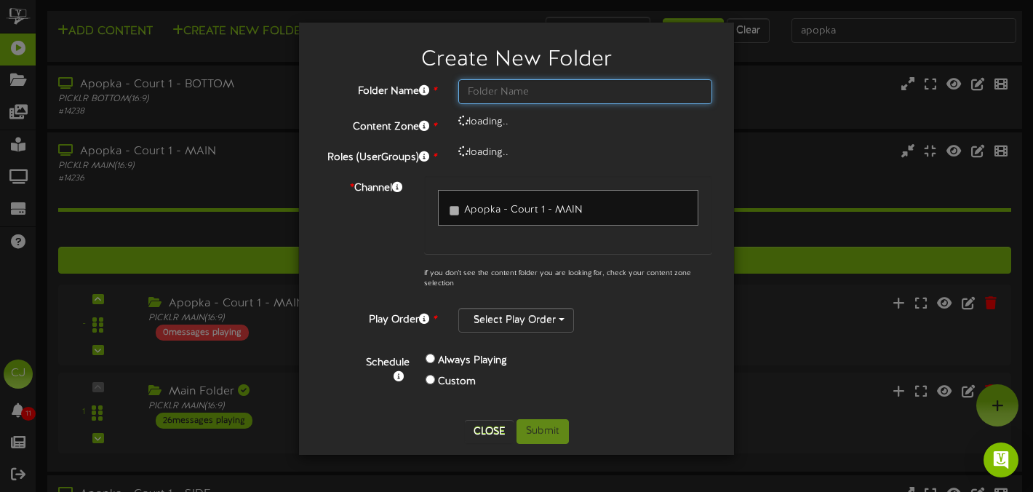
click at [496, 95] on input "text" at bounding box center [586, 91] width 254 height 25
type input "Apopka MAIN"
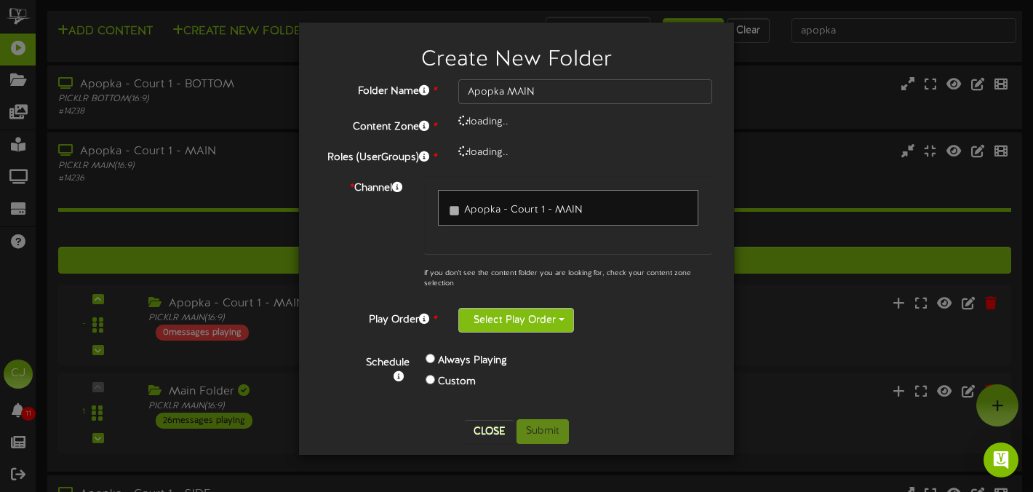
click at [560, 320] on span "button" at bounding box center [562, 319] width 6 height 3
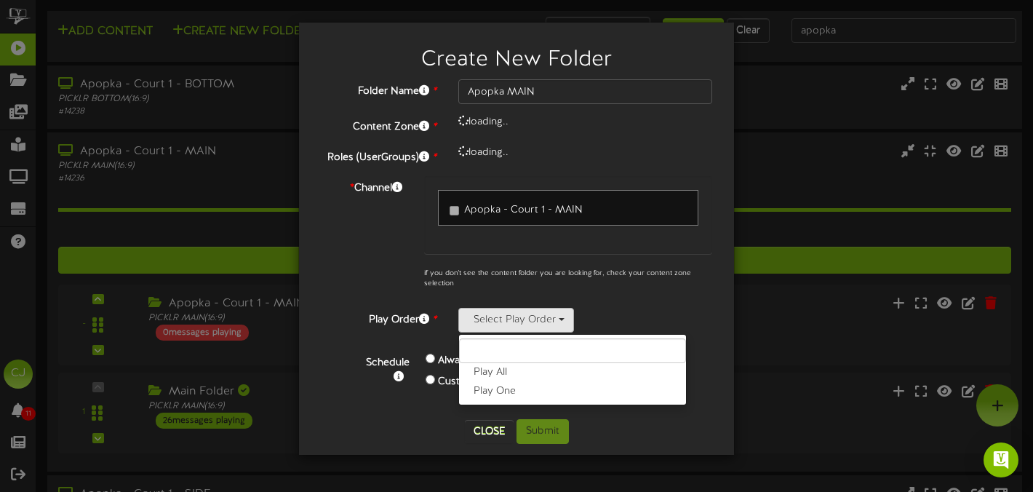
click at [536, 374] on label "Play All" at bounding box center [572, 372] width 227 height 19
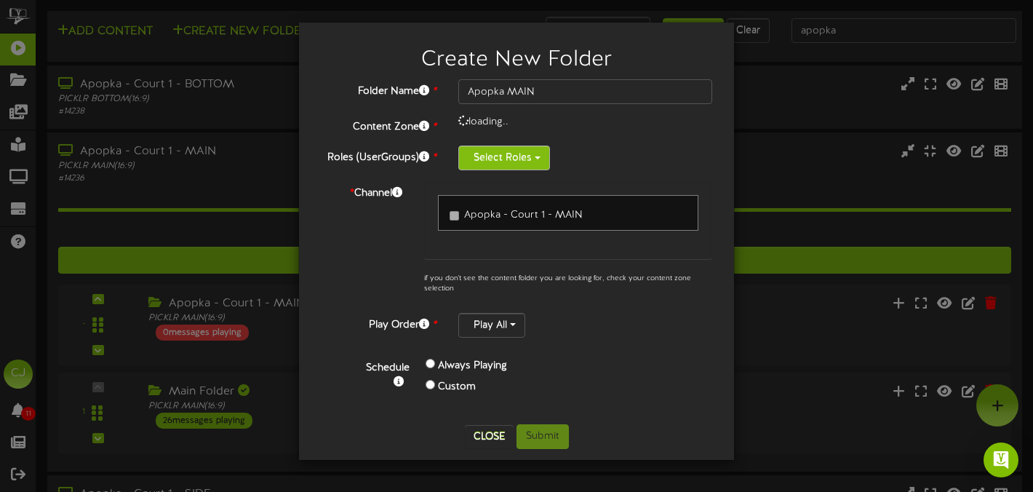
click at [531, 159] on button "Select Roles" at bounding box center [505, 158] width 92 height 25
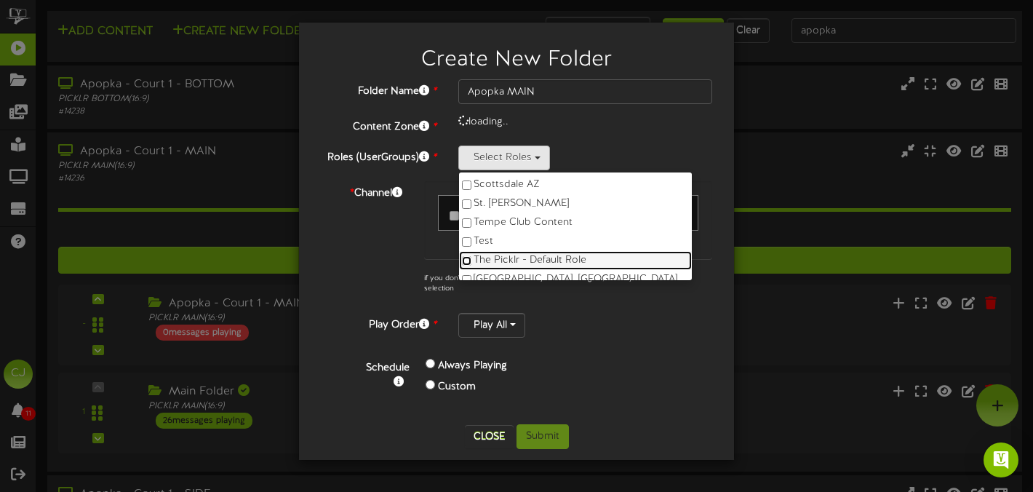
scroll to position [763, 0]
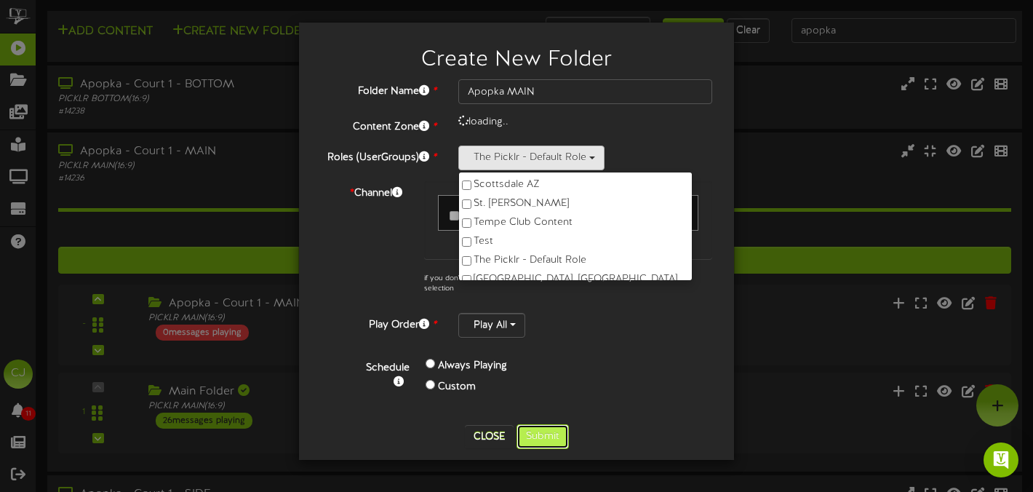
click at [557, 440] on button "Submit" at bounding box center [543, 436] width 52 height 25
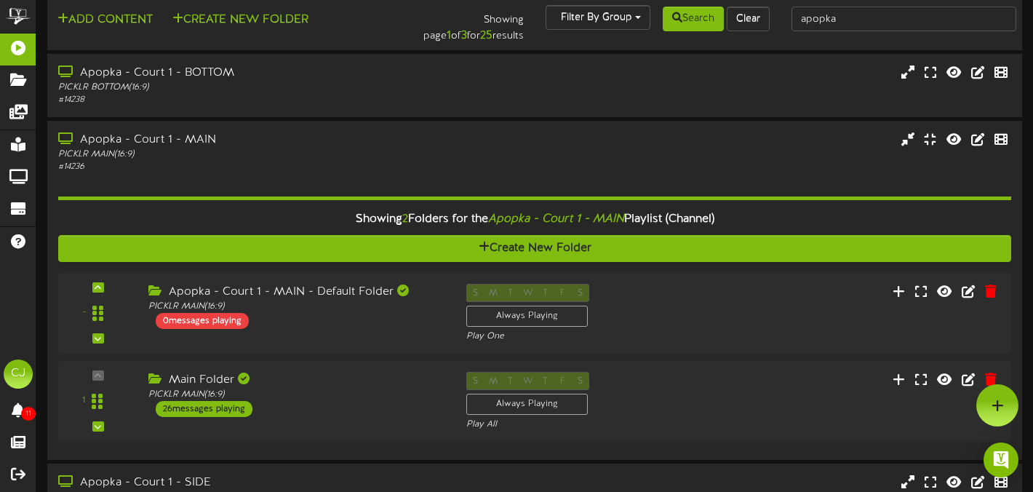
scroll to position [4, 0]
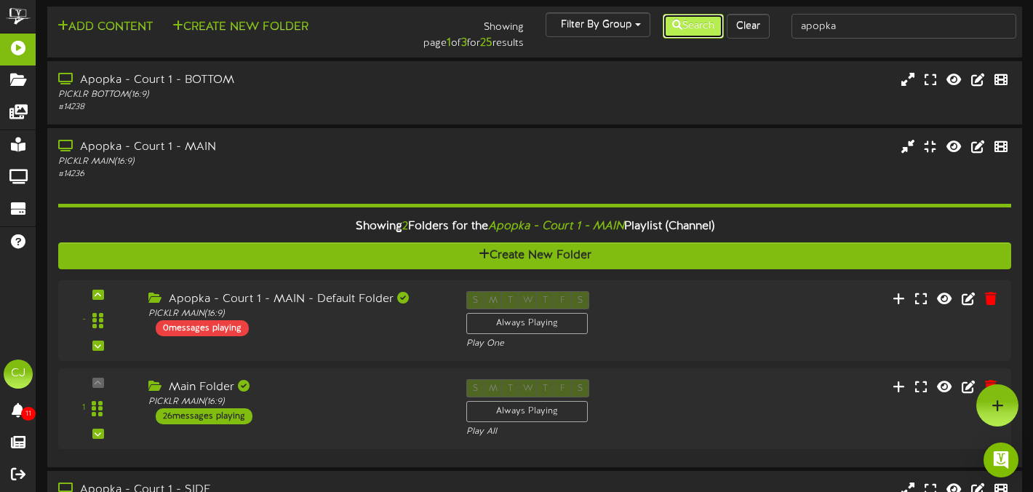
click at [672, 23] on icon at bounding box center [677, 25] width 10 height 10
